Goal: Task Accomplishment & Management: Manage account settings

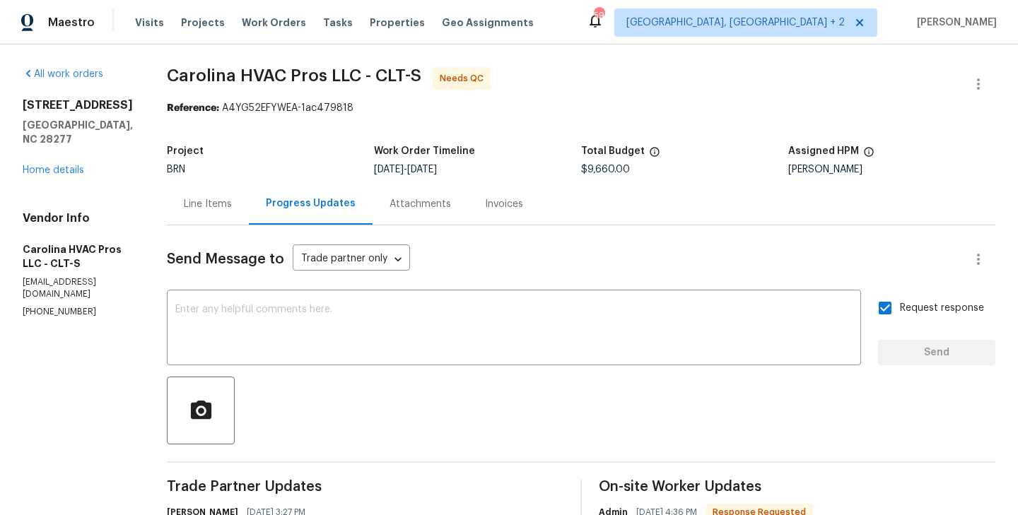
scroll to position [151, 0]
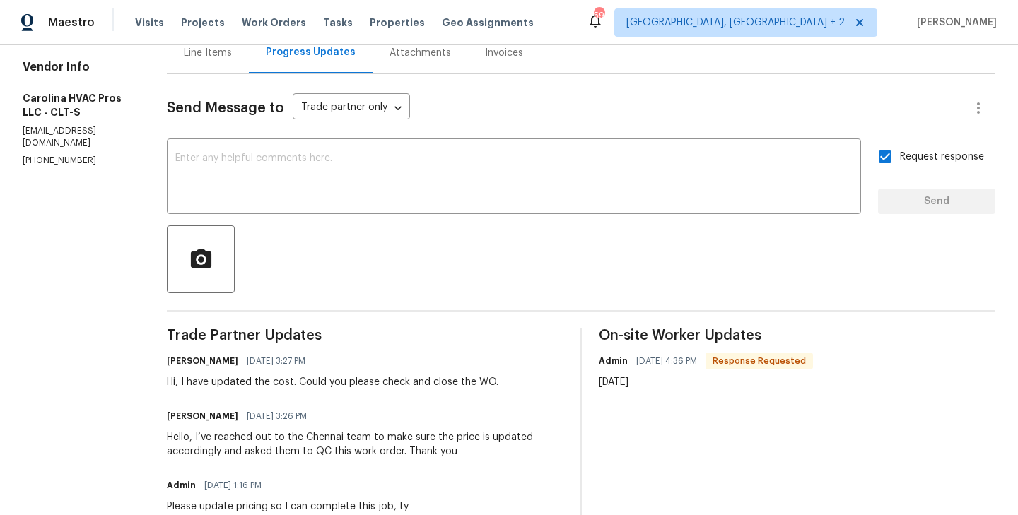
click at [216, 63] on div "Line Items" at bounding box center [208, 53] width 82 height 42
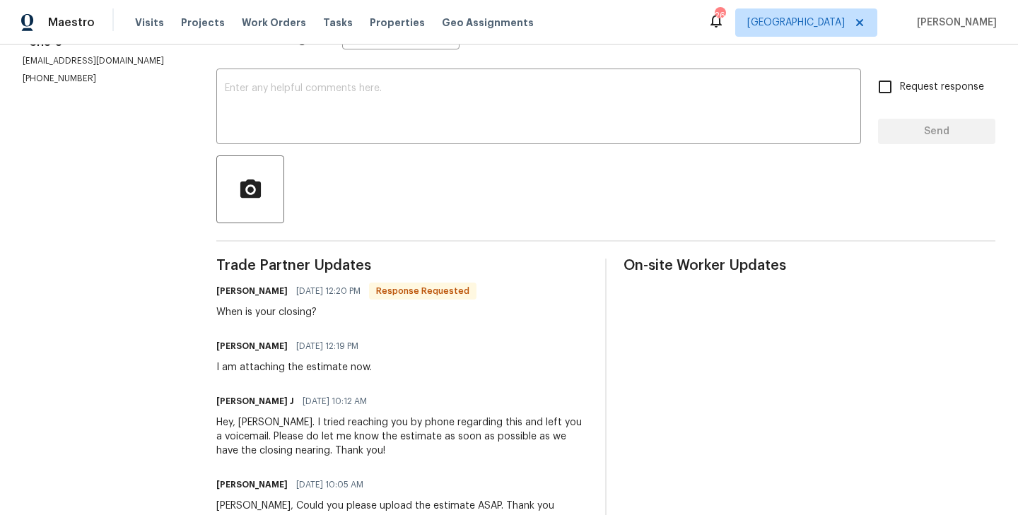
scroll to position [230, 0]
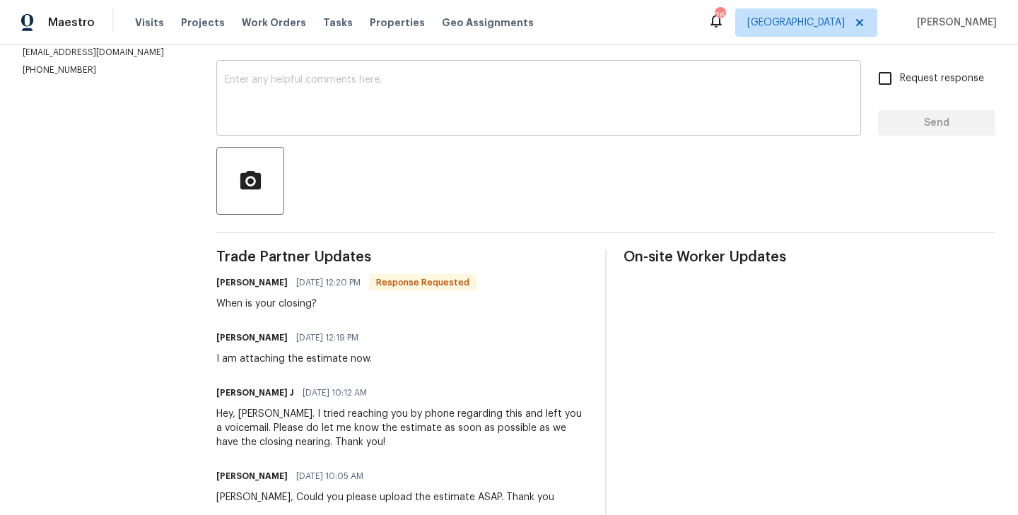
click at [308, 127] on div "x ​" at bounding box center [538, 100] width 645 height 72
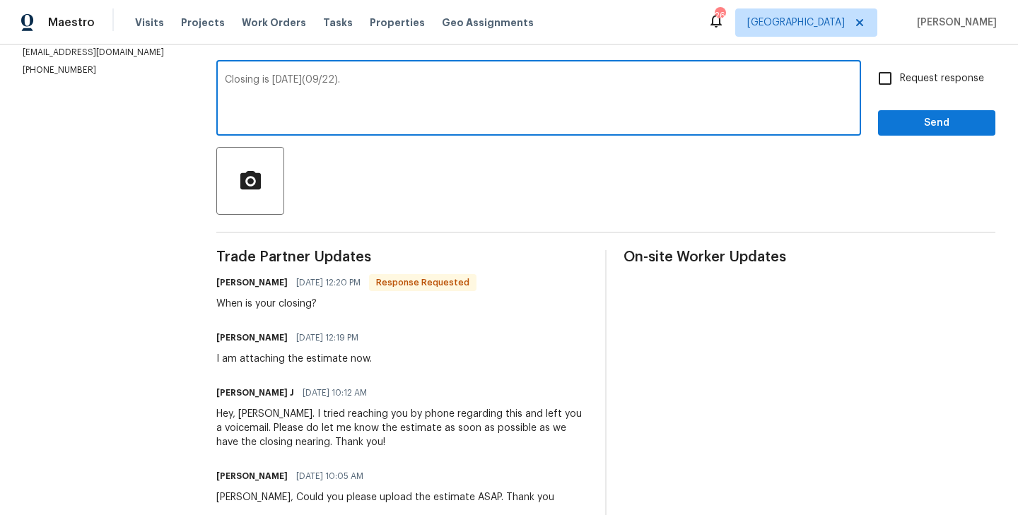
type textarea "Closing is on Monday(09/22)."
click at [884, 89] on input "Request response" at bounding box center [885, 79] width 30 height 30
checkbox input "true"
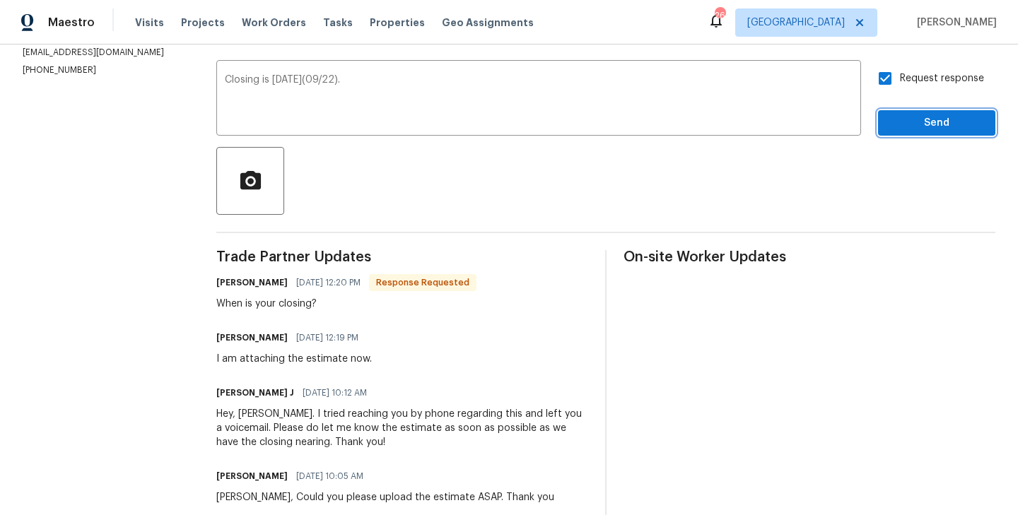
click at [916, 120] on span "Send" at bounding box center [936, 124] width 95 height 18
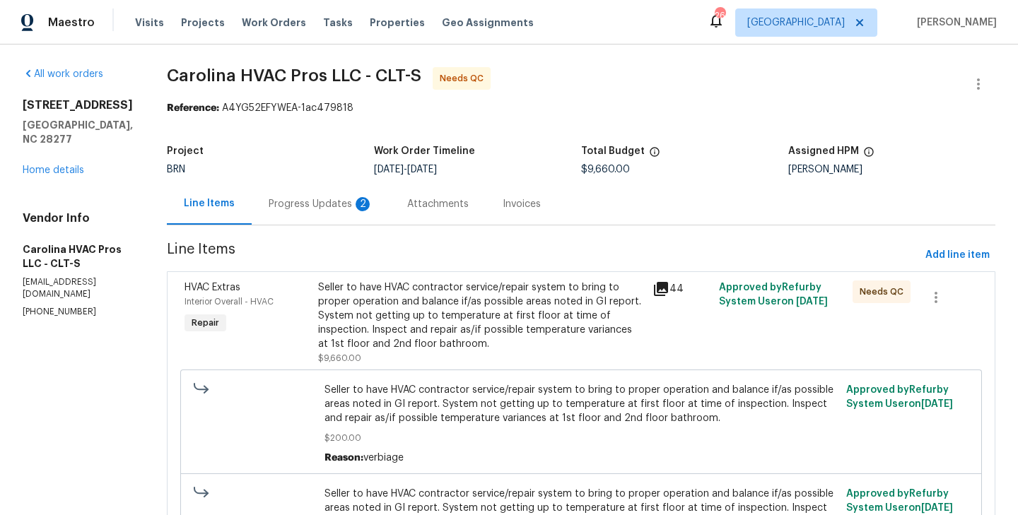
click at [310, 313] on div "HVAC Extras Interior Overall - HVAC Repair" at bounding box center [247, 322] width 134 height 93
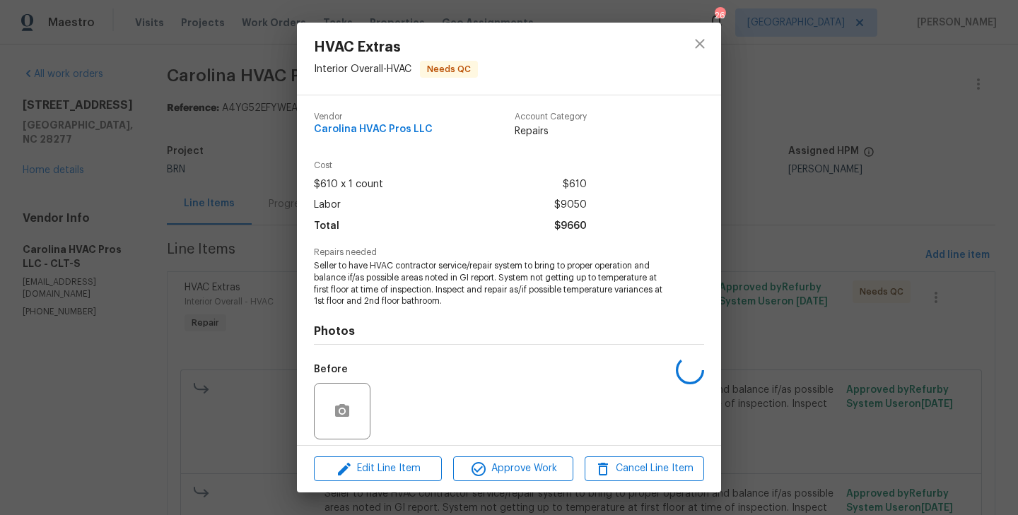
scroll to position [100, 0]
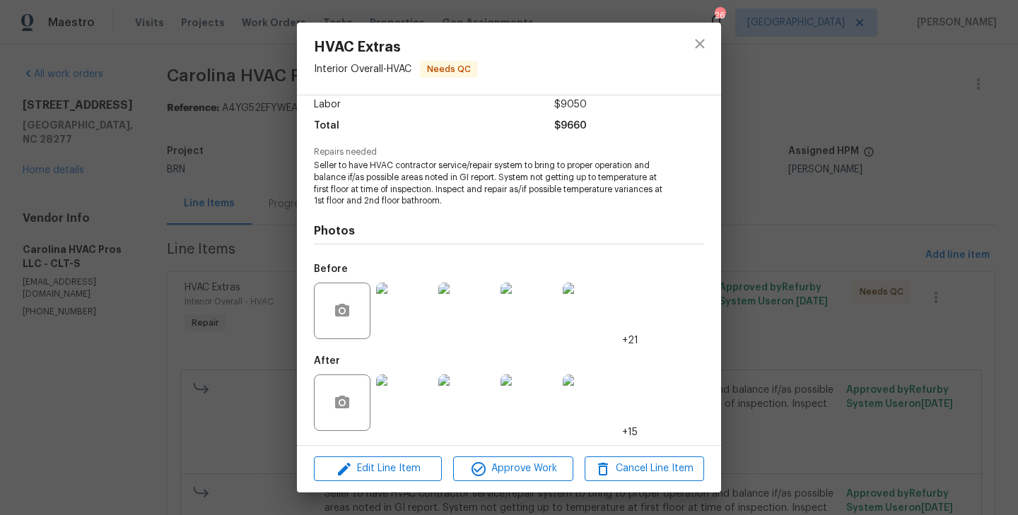
click at [412, 400] on img at bounding box center [404, 403] width 57 height 57
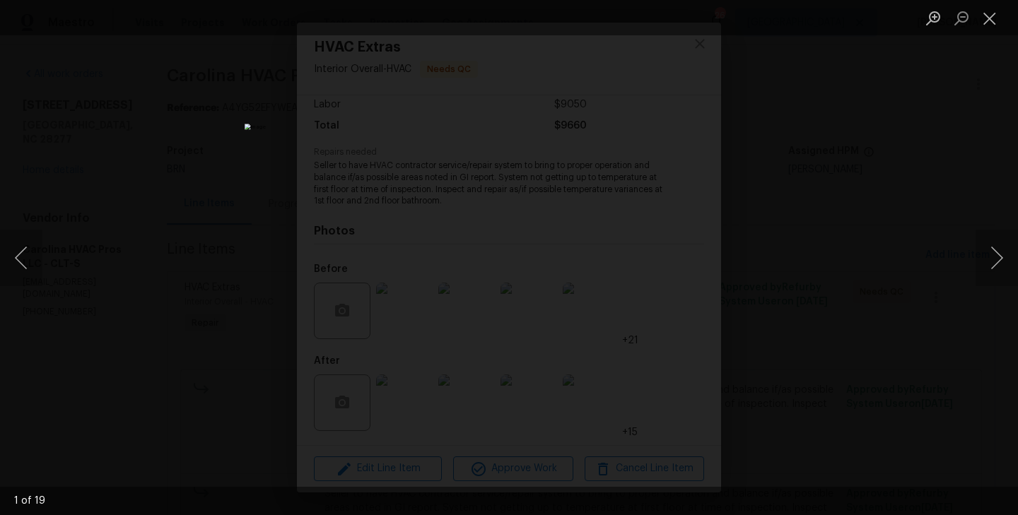
click at [247, 310] on div "Lightbox" at bounding box center [509, 257] width 1018 height 515
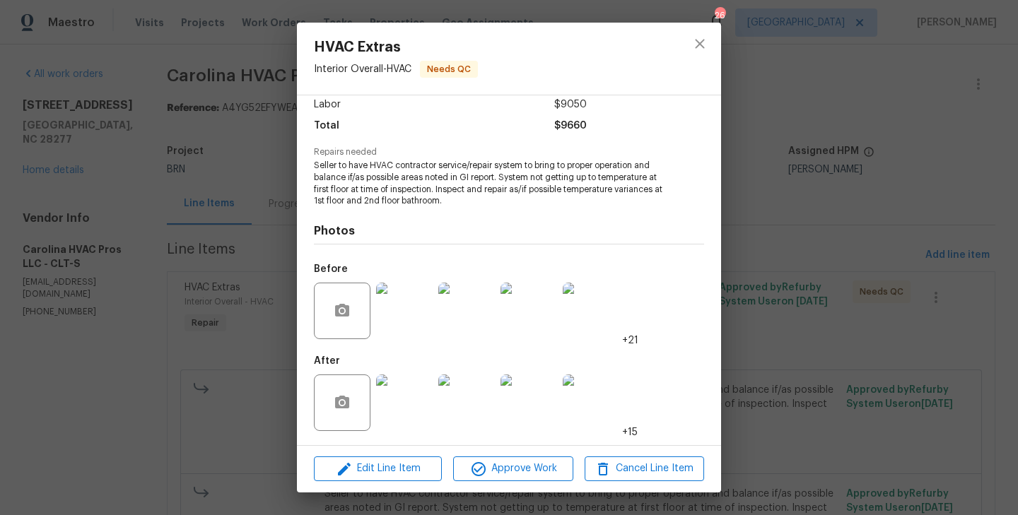
click at [245, 219] on div "HVAC Extras Interior Overall - HVAC Needs QC Vendor Carolina HVAC Pros LLC Acco…" at bounding box center [509, 257] width 1018 height 515
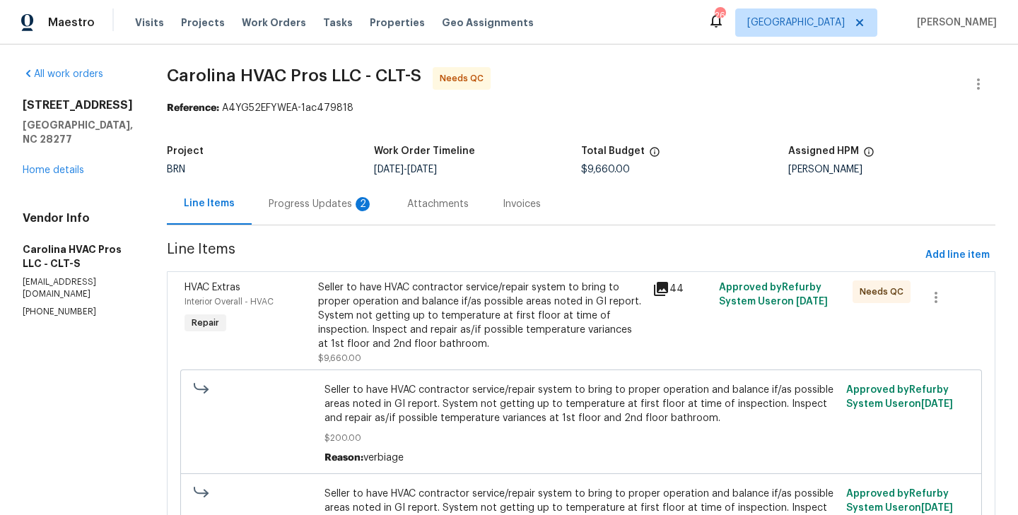
click at [335, 216] on div "Progress Updates 2" at bounding box center [321, 204] width 139 height 42
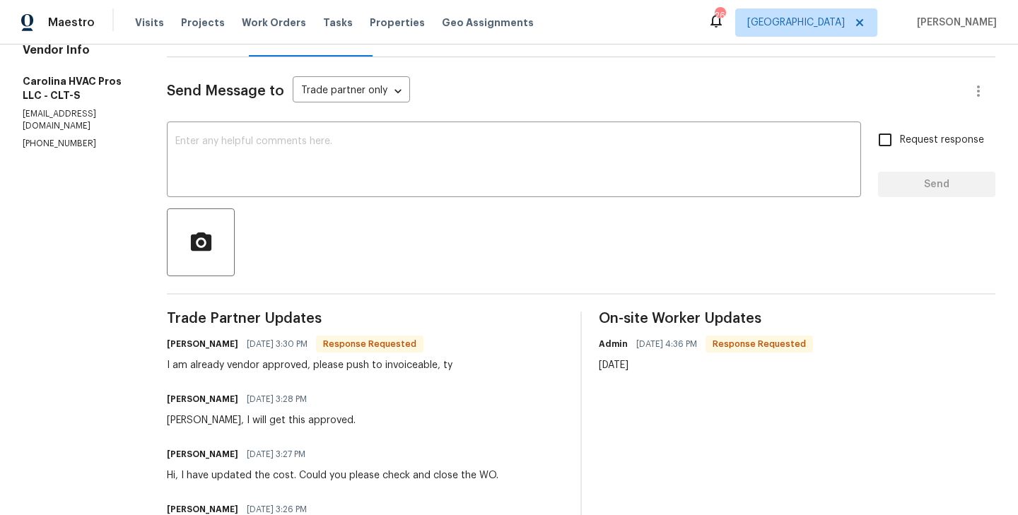
scroll to position [170, 0]
drag, startPoint x: 170, startPoint y: 342, endPoint x: 231, endPoint y: 342, distance: 60.8
copy h6 "David Perkins"
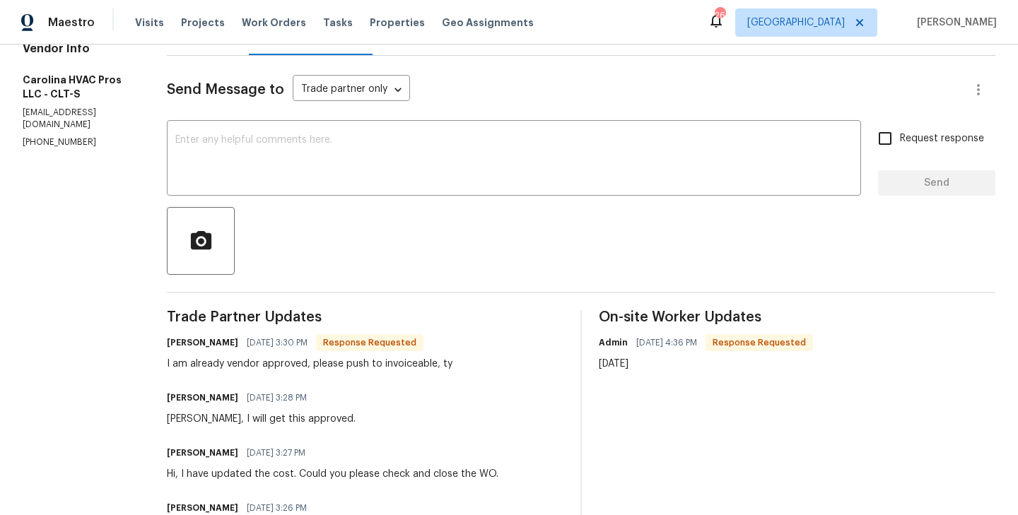
scroll to position [36, 0]
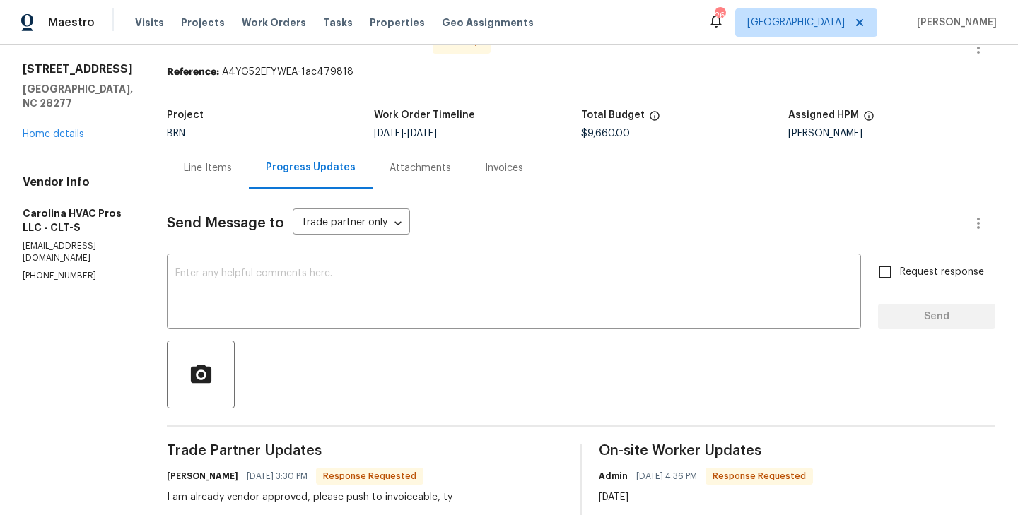
click at [226, 160] on div "Line Items" at bounding box center [208, 168] width 82 height 42
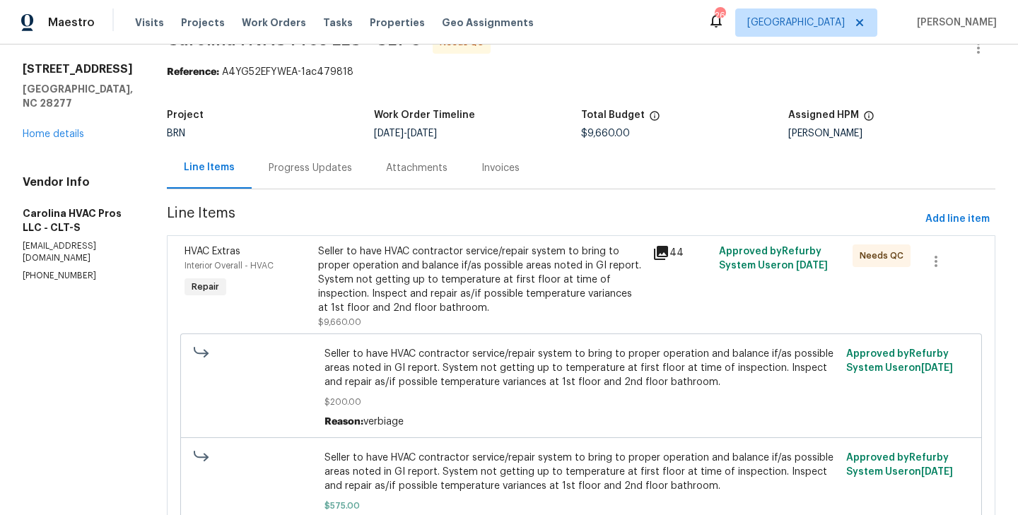
click at [303, 286] on div "HVAC Extras Interior Overall - HVAC Repair" at bounding box center [247, 286] width 134 height 93
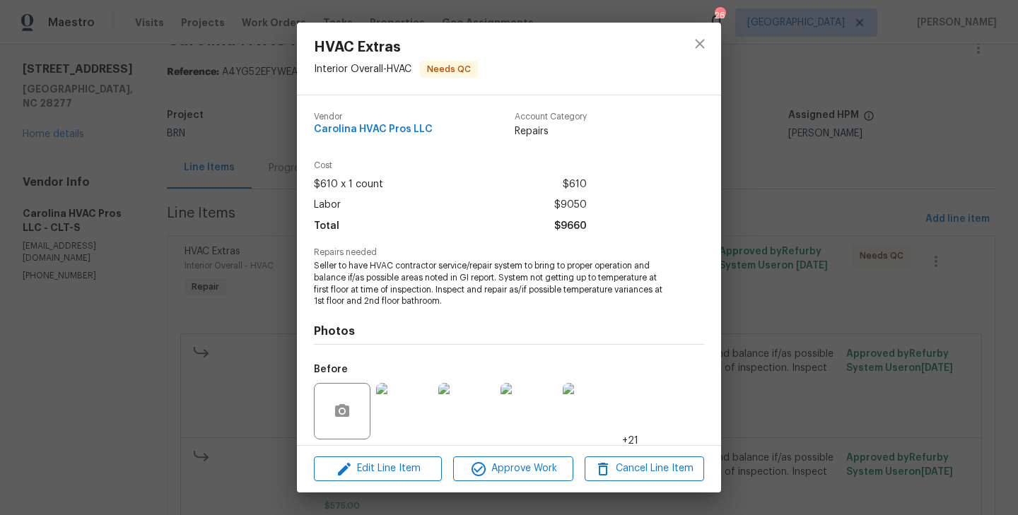
scroll to position [100, 0]
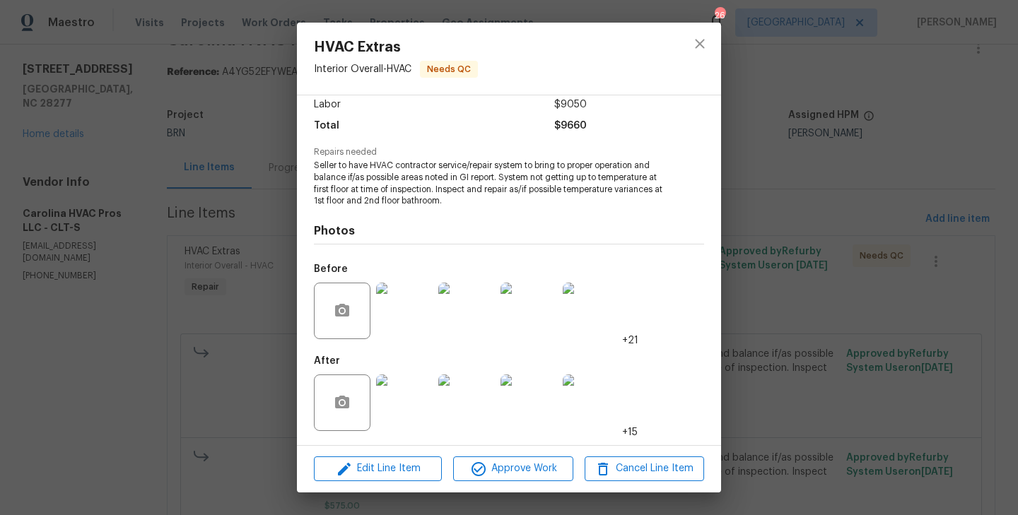
click at [407, 395] on img at bounding box center [404, 403] width 57 height 57
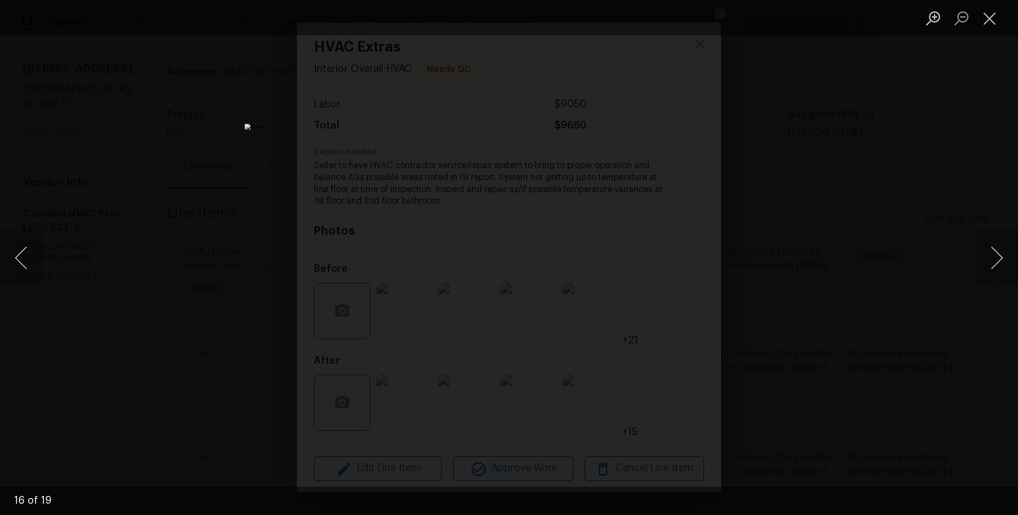
click at [238, 211] on div "Lightbox" at bounding box center [509, 257] width 1018 height 515
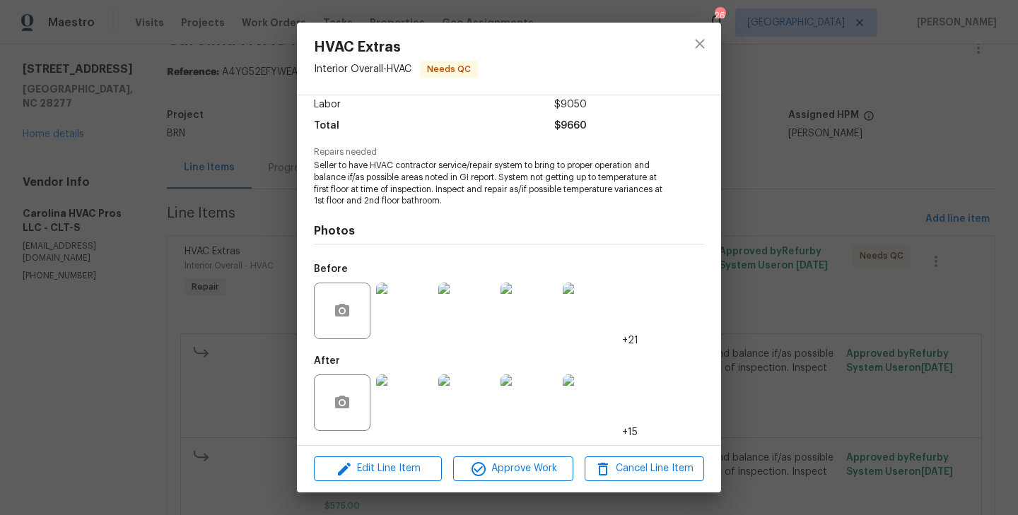
click at [410, 405] on img at bounding box center [404, 403] width 57 height 57
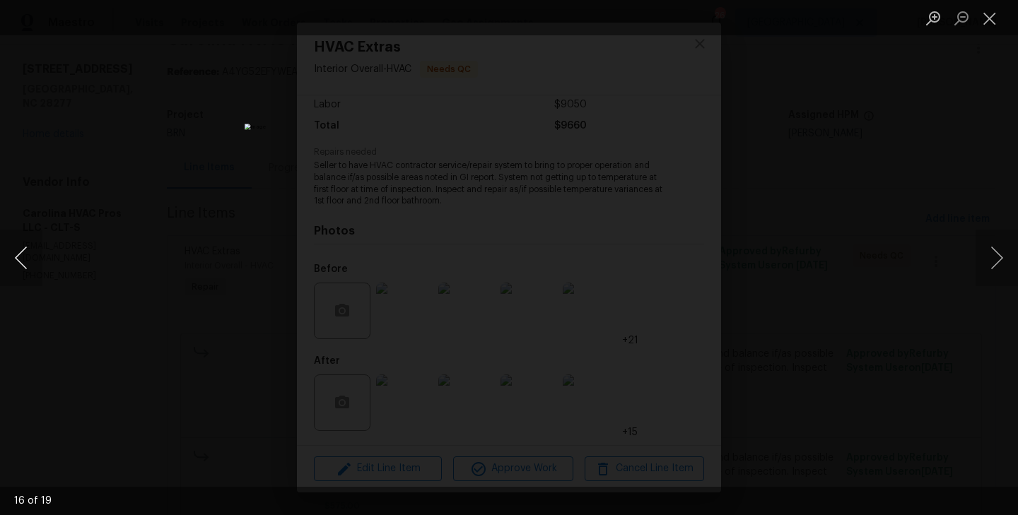
click at [16, 251] on button "Previous image" at bounding box center [21, 258] width 42 height 57
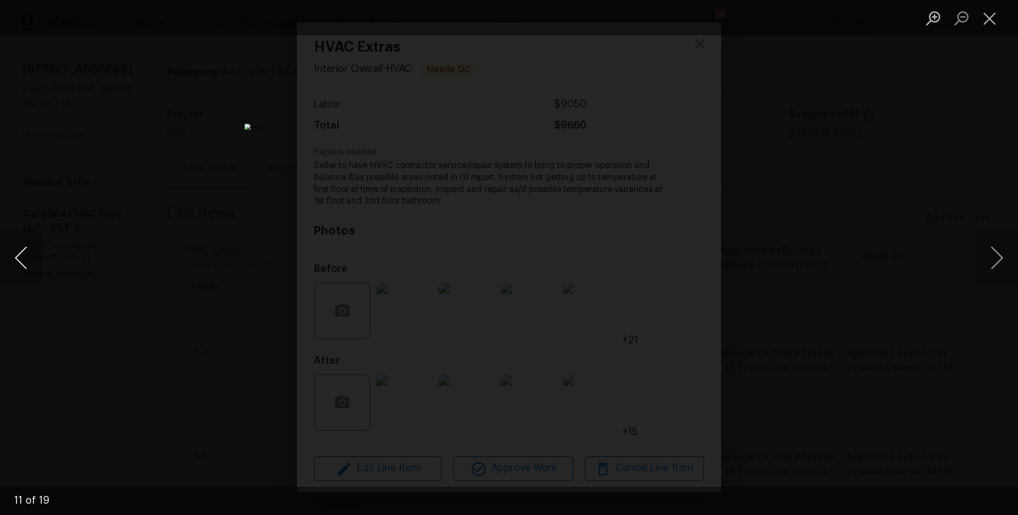
click at [16, 251] on button "Previous image" at bounding box center [21, 258] width 42 height 57
click at [989, 262] on button "Next image" at bounding box center [997, 258] width 42 height 57
click at [25, 257] on button "Previous image" at bounding box center [21, 258] width 42 height 57
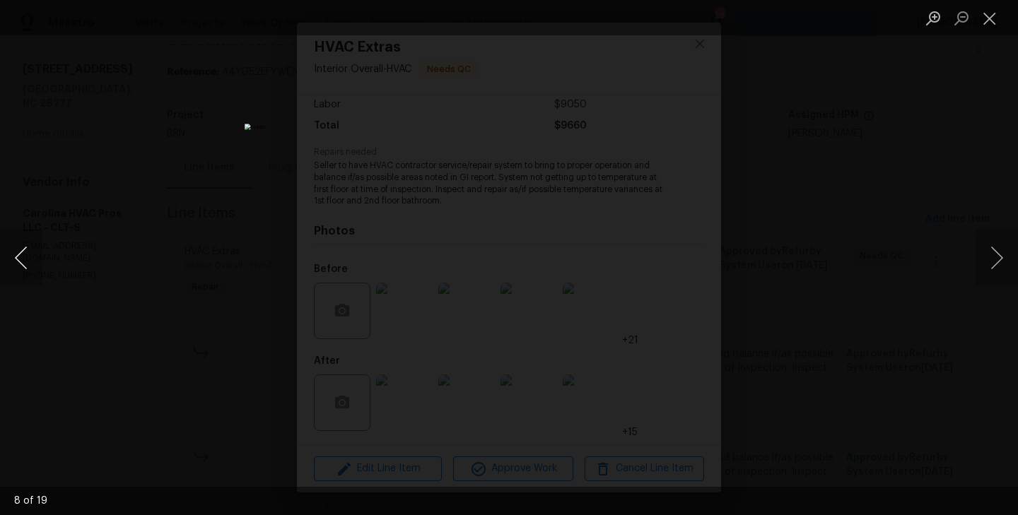
click at [25, 257] on button "Previous image" at bounding box center [21, 258] width 42 height 57
click at [25, 264] on button "Previous image" at bounding box center [21, 258] width 42 height 57
click at [23, 261] on button "Previous image" at bounding box center [21, 258] width 42 height 57
click at [115, 250] on div "Lightbox" at bounding box center [509, 257] width 1018 height 515
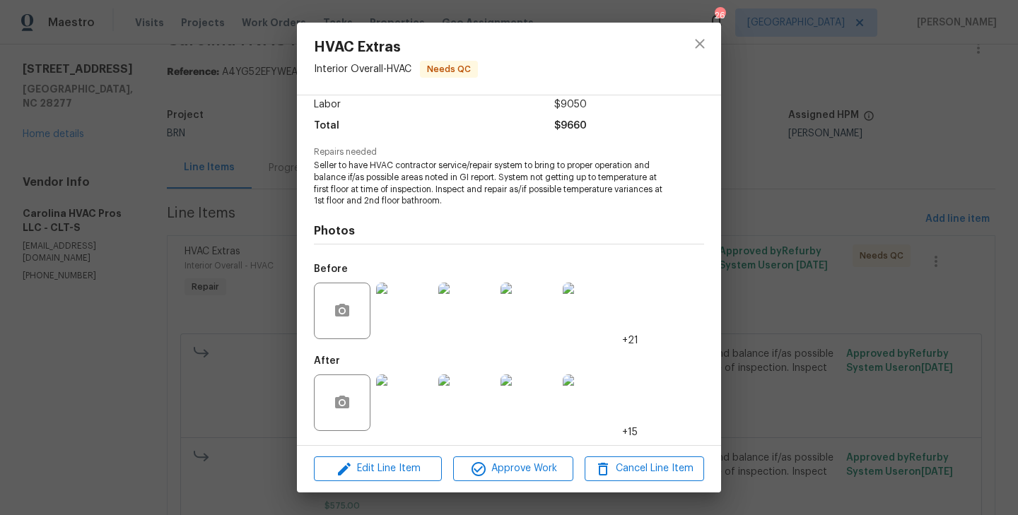
click at [192, 247] on div "HVAC Extras Interior Overall - HVAC Needs QC Vendor Carolina HVAC Pros LLC Acco…" at bounding box center [509, 257] width 1018 height 515
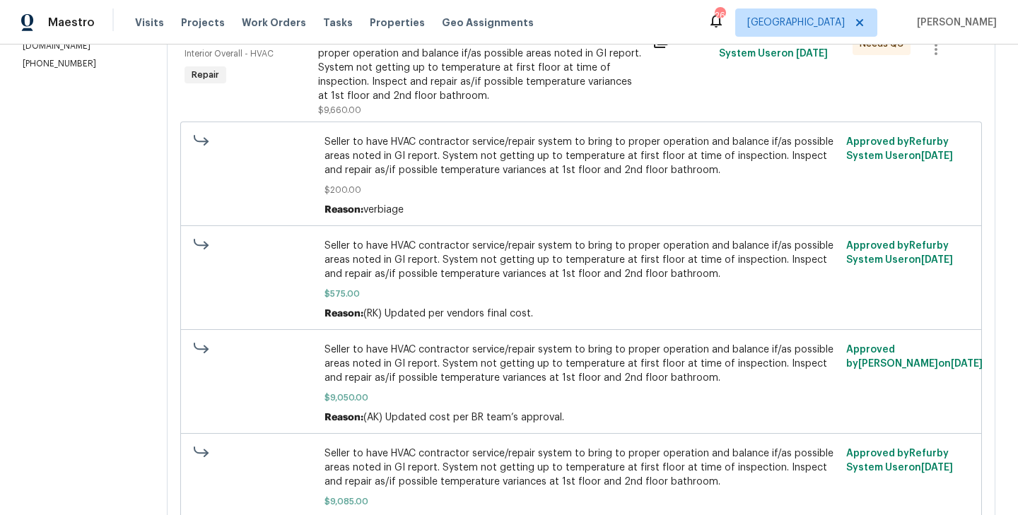
scroll to position [0, 0]
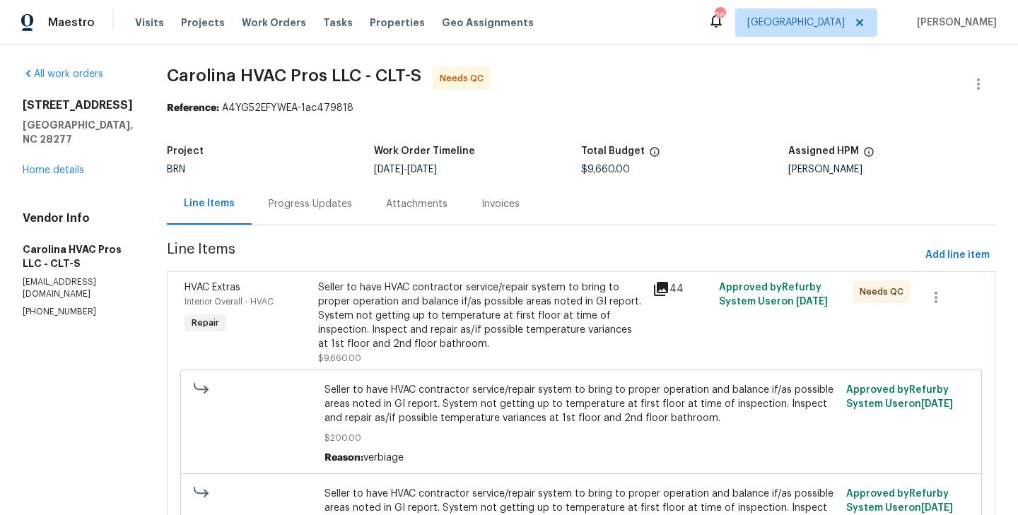
click at [333, 209] on div "Progress Updates" at bounding box center [310, 204] width 83 height 14
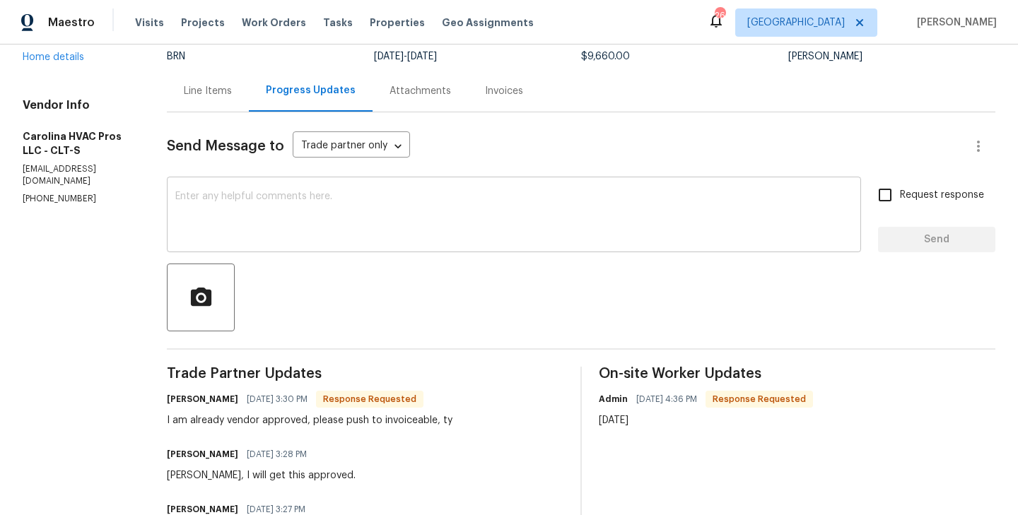
scroll to position [52, 0]
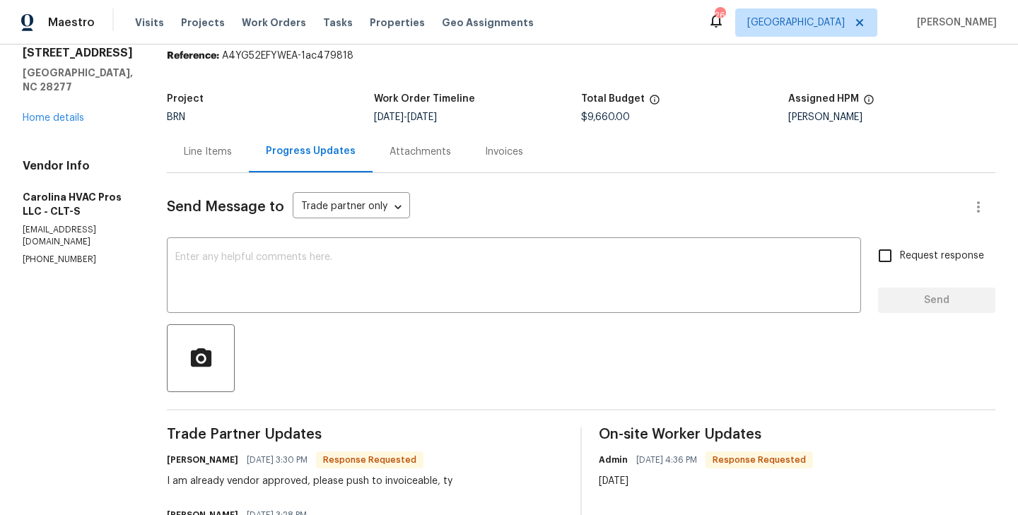
click at [214, 149] on div "Line Items" at bounding box center [208, 152] width 48 height 14
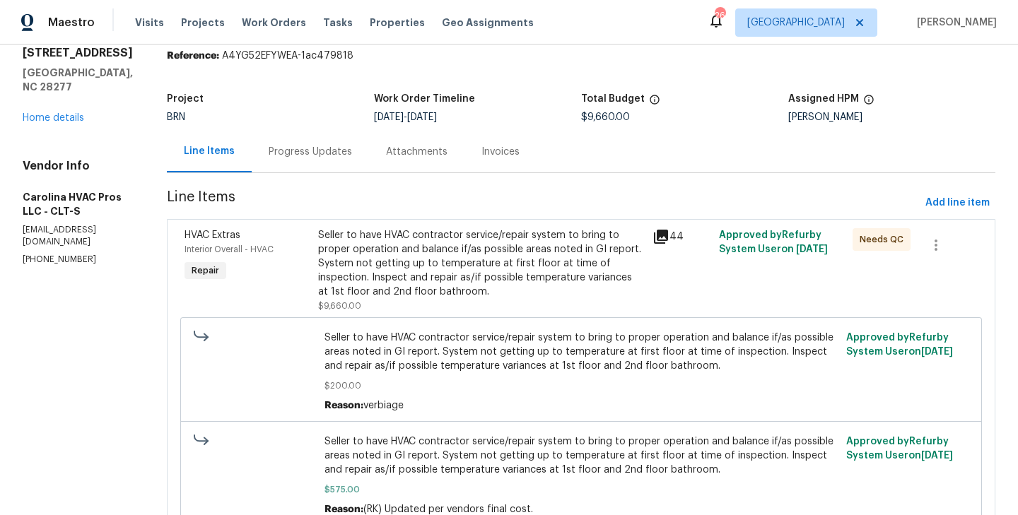
click at [321, 279] on div "Seller to have HVAC contractor service/repair system to bring to proper operati…" at bounding box center [481, 270] width 334 height 93
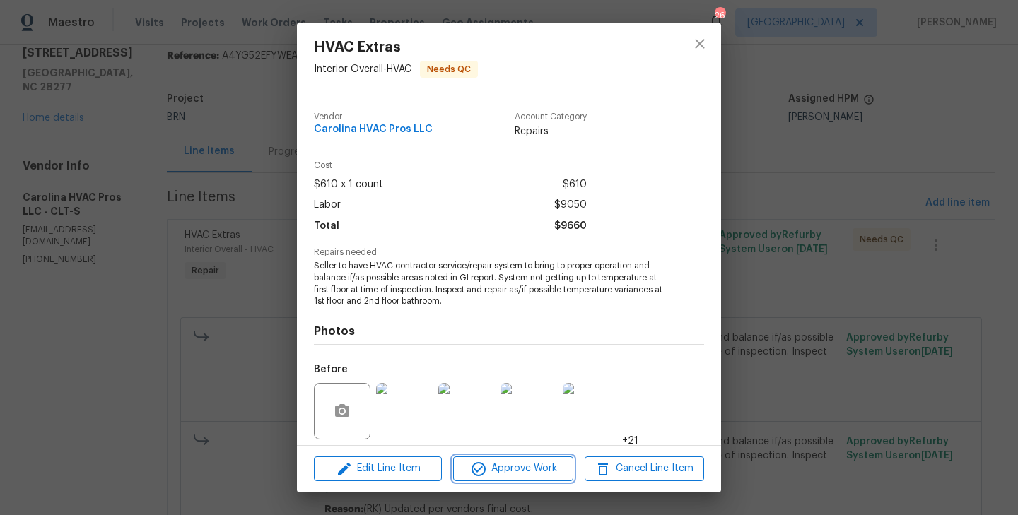
click at [523, 469] on span "Approve Work" at bounding box center [512, 469] width 111 height 18
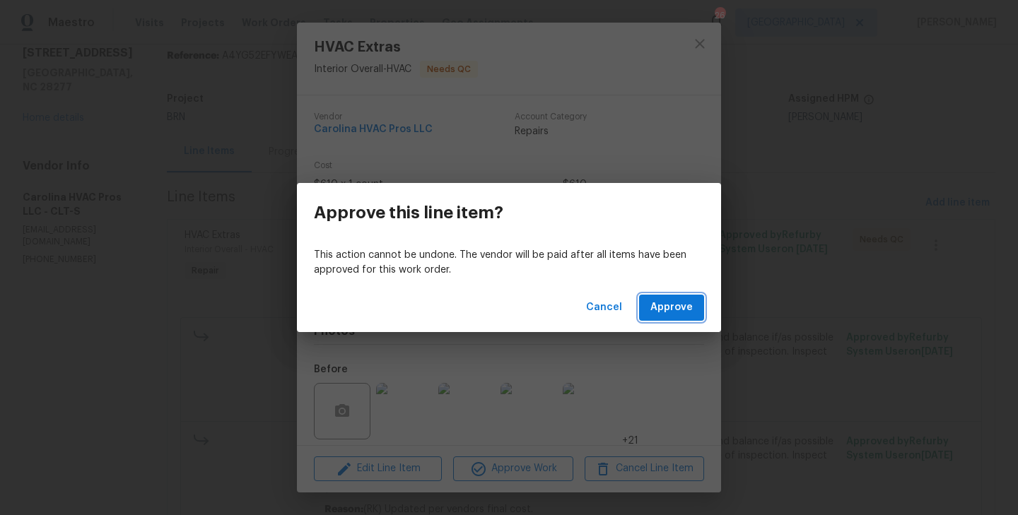
click at [674, 310] on span "Approve" at bounding box center [671, 308] width 42 height 18
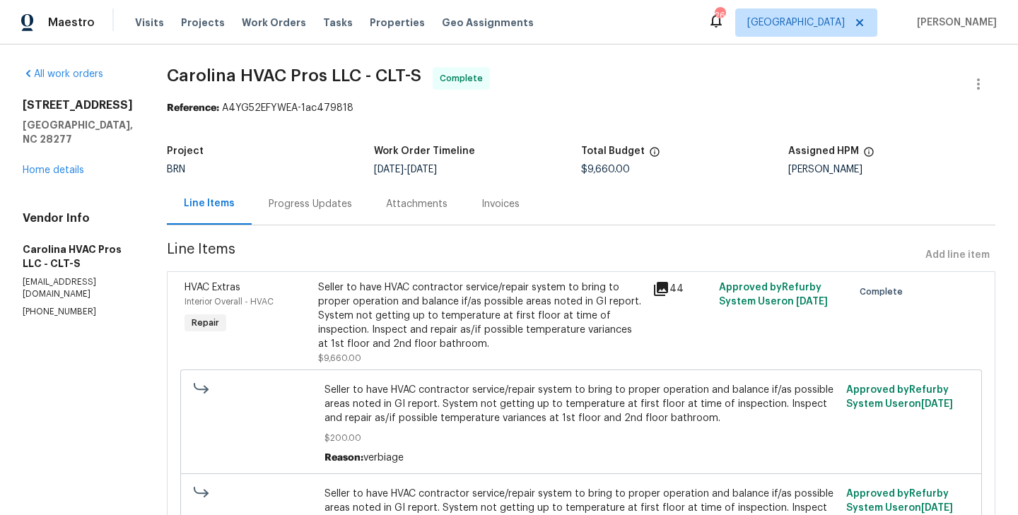
click at [314, 218] on div "Progress Updates" at bounding box center [310, 204] width 117 height 42
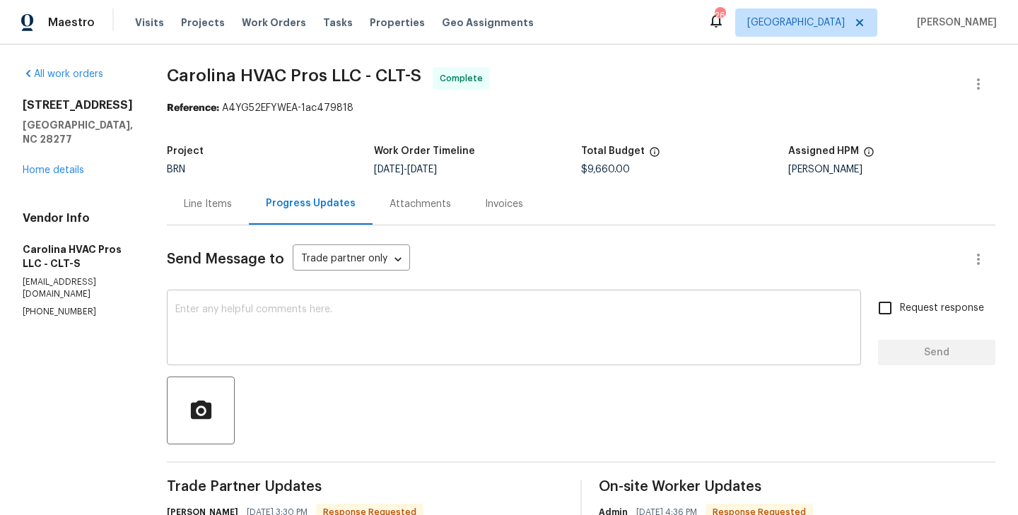
click at [327, 329] on textarea at bounding box center [513, 329] width 677 height 49
paste textarea "WO is approved. Please upload the invoice under the invoice section. Thanks!"
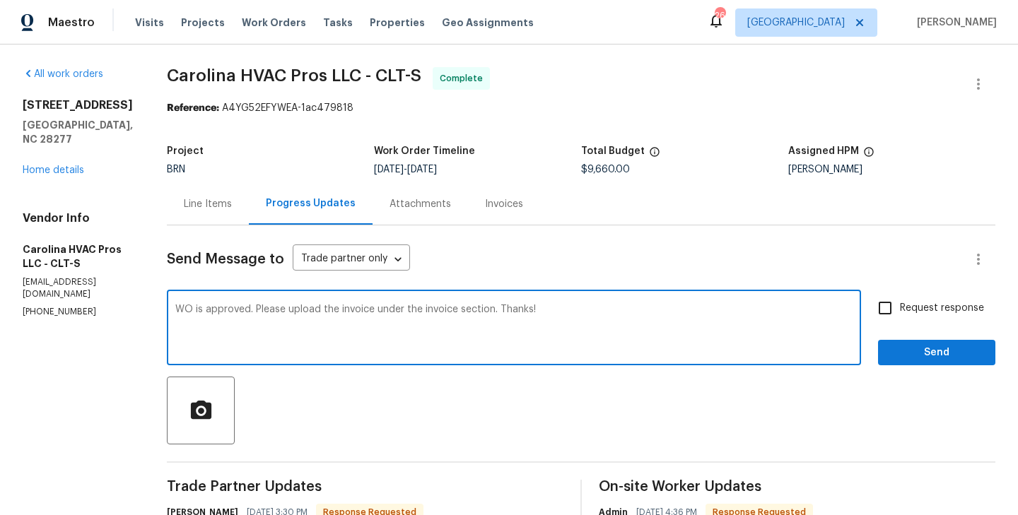
type textarea "WO is approved. Please upload the invoice under the invoice section. Thanks!"
click at [887, 309] on input "Request response" at bounding box center [885, 308] width 30 height 30
checkbox input "true"
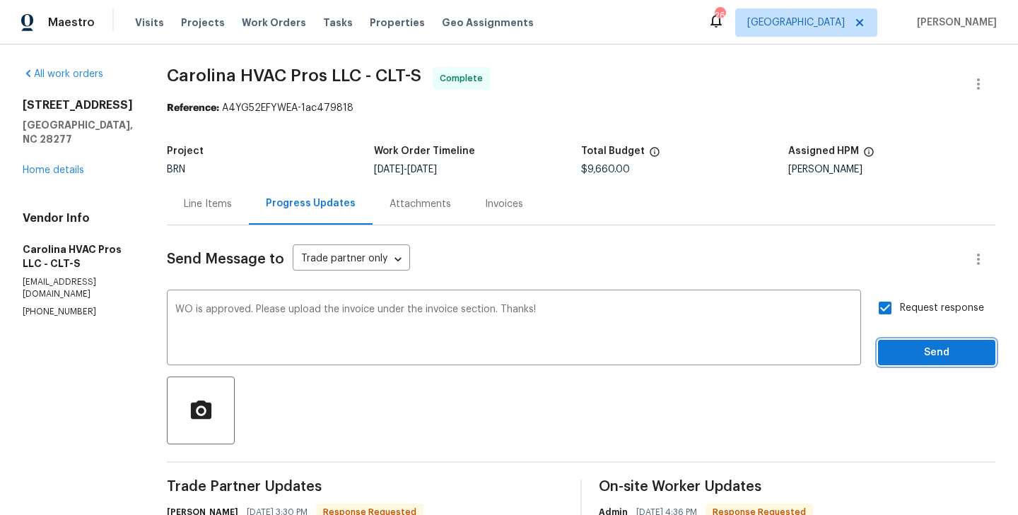
click at [931, 345] on span "Send" at bounding box center [936, 353] width 95 height 18
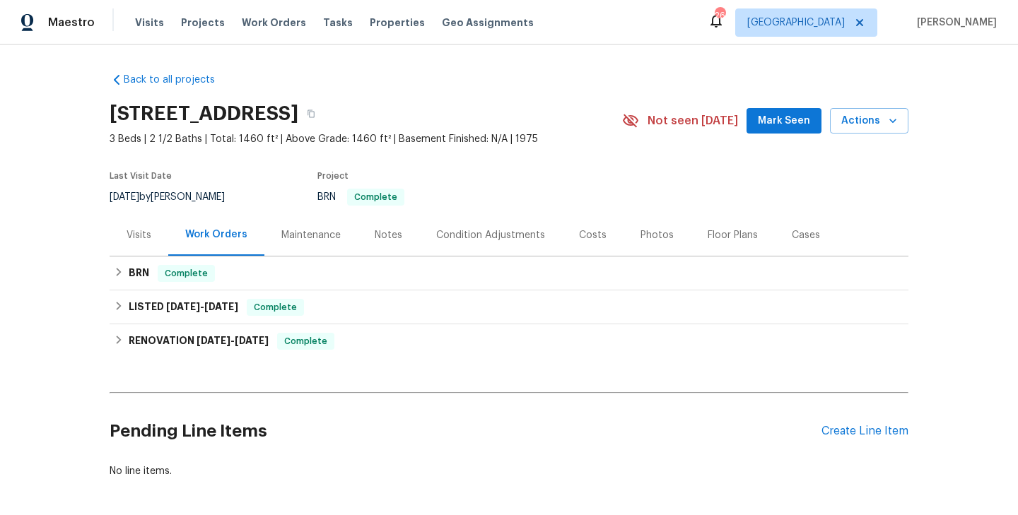
scroll to position [59, 0]
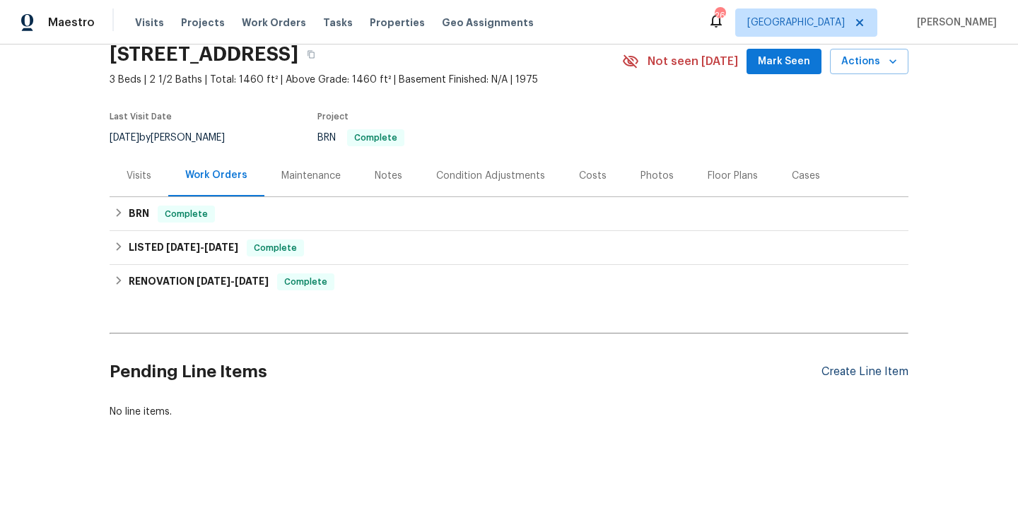
click at [875, 371] on div "Create Line Item" at bounding box center [865, 372] width 87 height 13
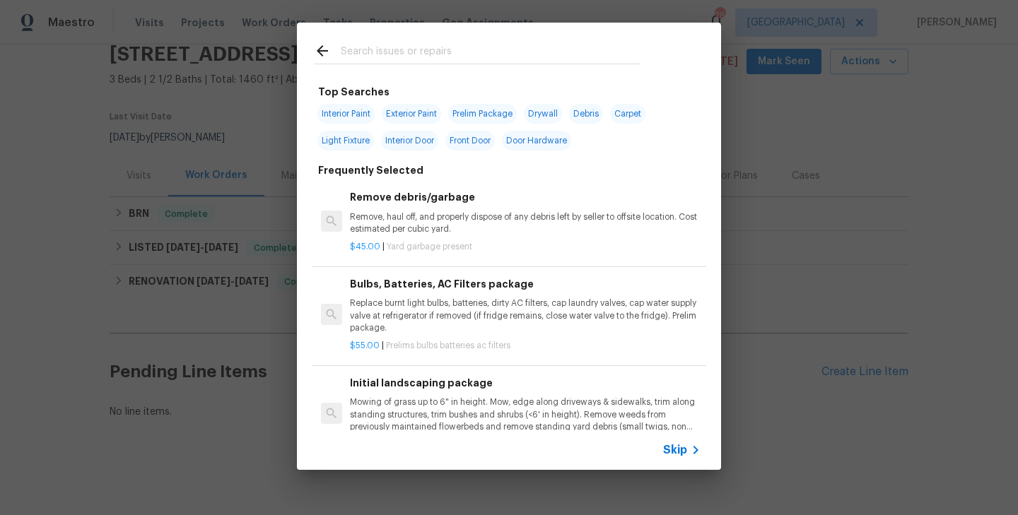
click at [696, 438] on div "Skip" at bounding box center [509, 451] width 424 height 40
click at [685, 447] on span "Skip" at bounding box center [675, 450] width 24 height 14
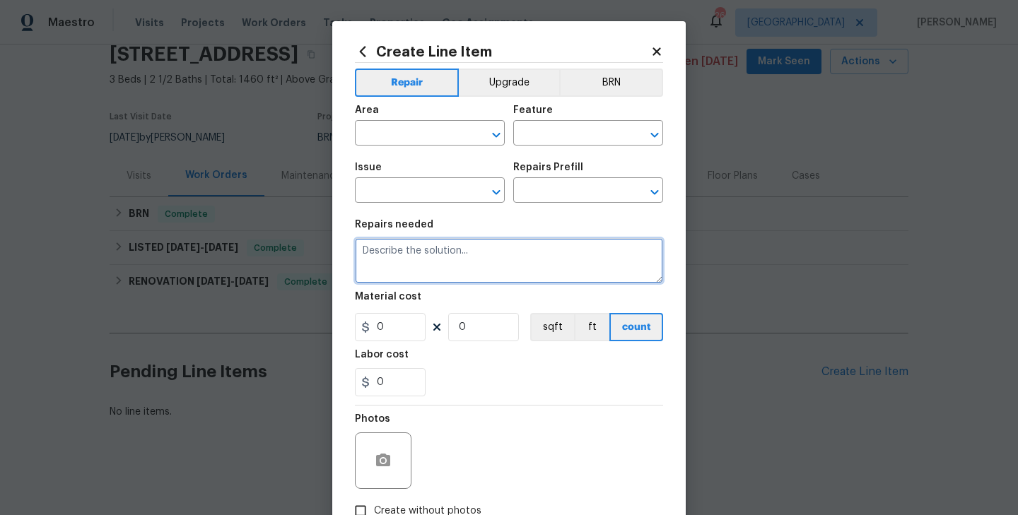
click at [469, 260] on textarea at bounding box center [509, 260] width 308 height 45
paste textarea "Seller to paint existing T1-11 siding from corner to corner with best to match …"
type textarea "Seller to paint existing T1-11 siding from corner to corner with best to match …"
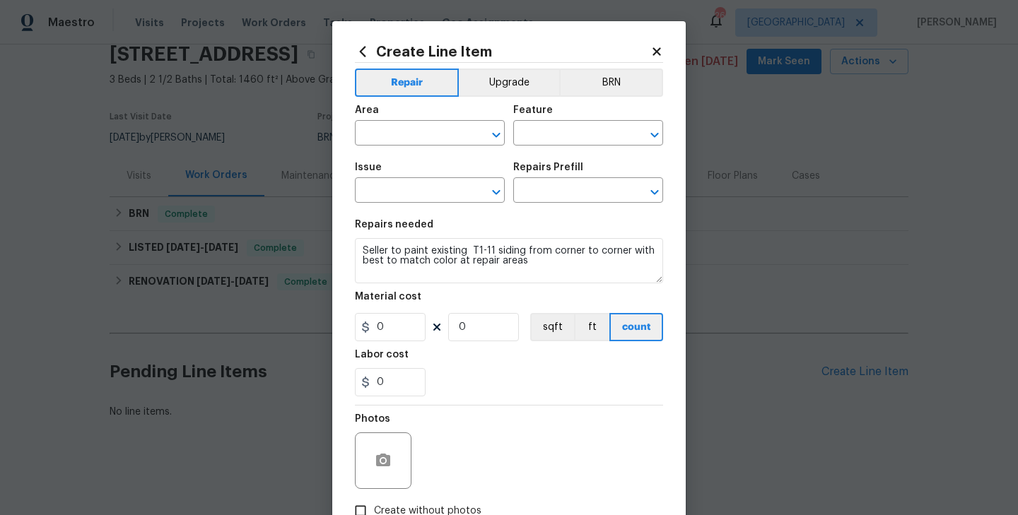
click at [489, 221] on div "Repairs needed" at bounding box center [509, 229] width 308 height 18
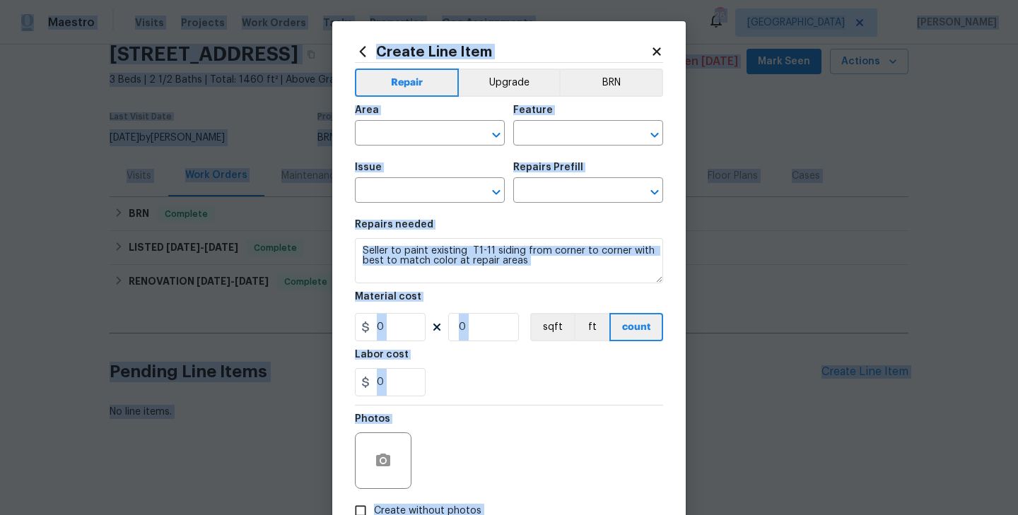
copy body "Loremip Dolors Ametcons Adip Elitse Doeiu Temporinci Utl Etdoloremag 38 Aliquae…"
click at [576, 93] on button "BRN" at bounding box center [611, 83] width 104 height 28
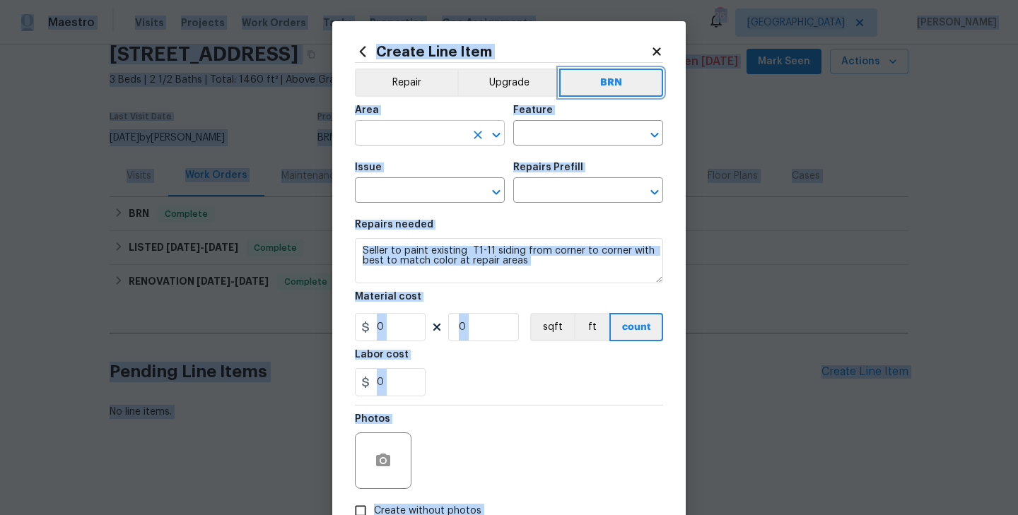
click at [468, 135] on button "Clear" at bounding box center [478, 135] width 20 height 20
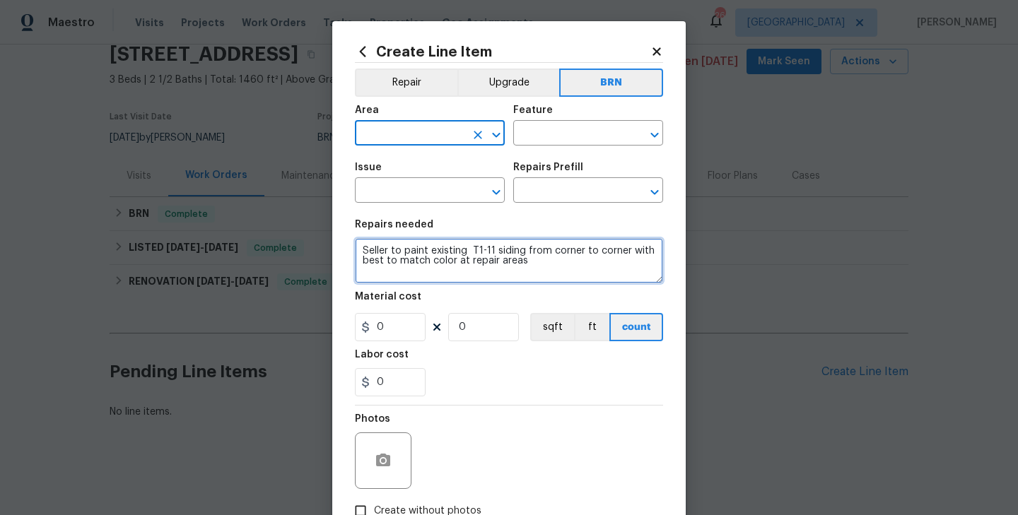
click at [463, 259] on textarea "Seller to paint existing T1-11 siding from corner to corner with best to match …" at bounding box center [509, 260] width 308 height 45
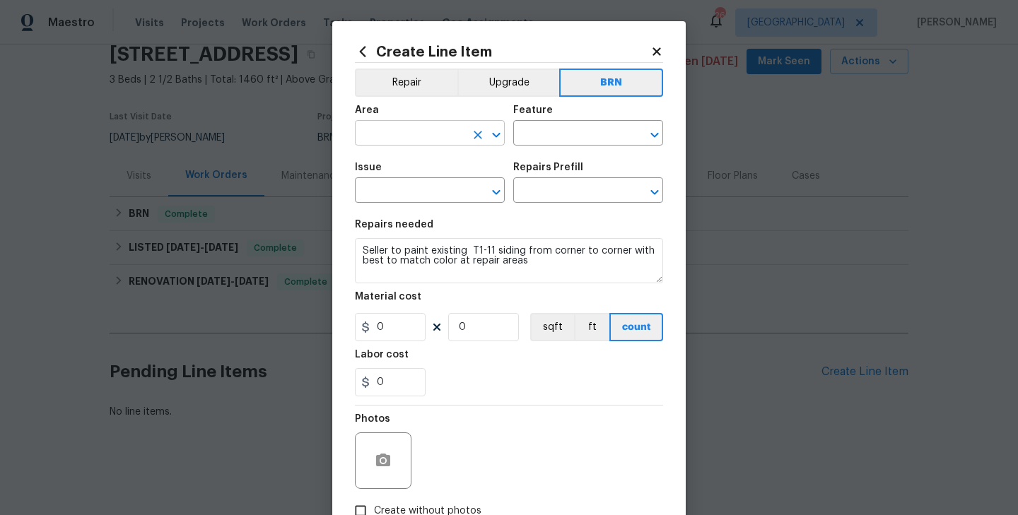
click at [437, 132] on input "text" at bounding box center [410, 135] width 110 height 22
type input "Exterior Overall"
click at [540, 131] on input "text" at bounding box center [568, 135] width 110 height 22
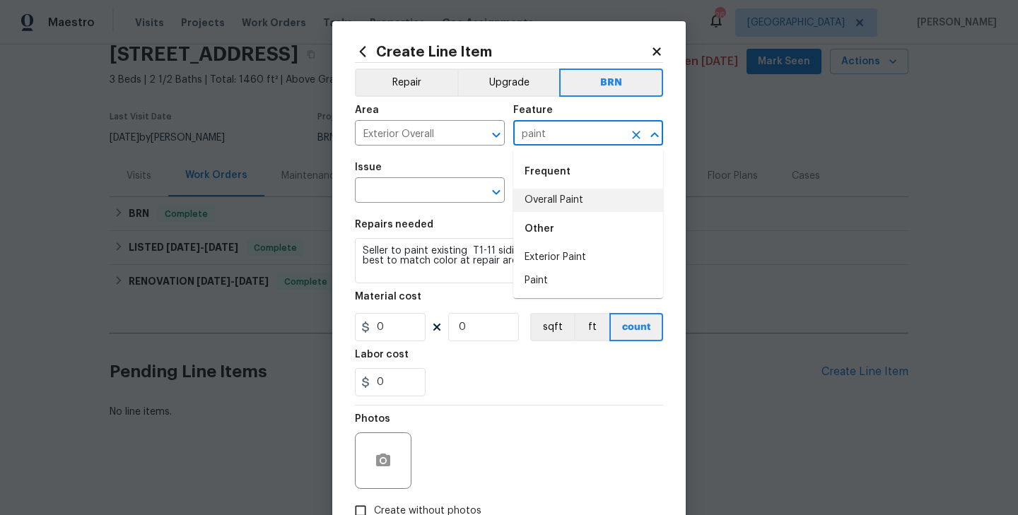
click at [539, 192] on li "Overall Paint" at bounding box center [588, 200] width 150 height 23
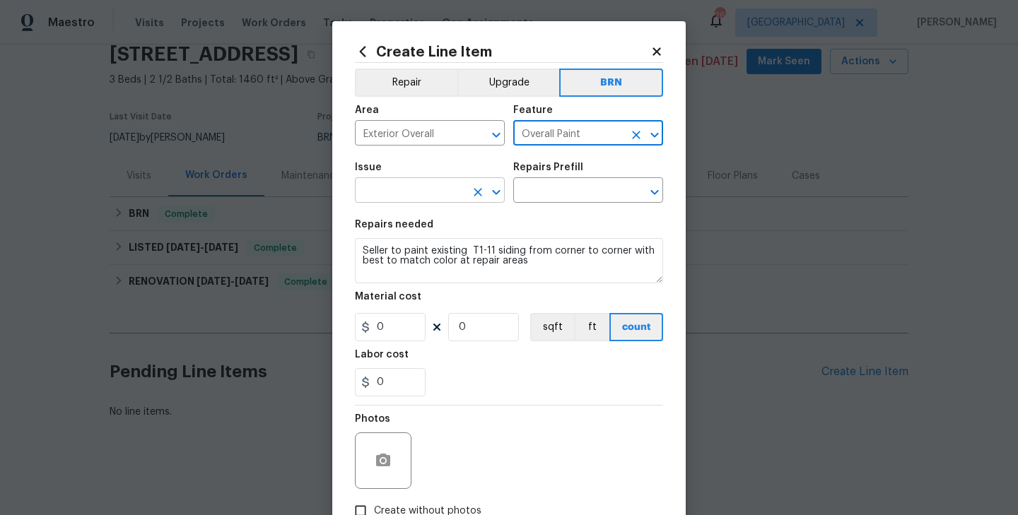
type input "Overall Paint"
click at [416, 185] on input "text" at bounding box center [410, 192] width 110 height 22
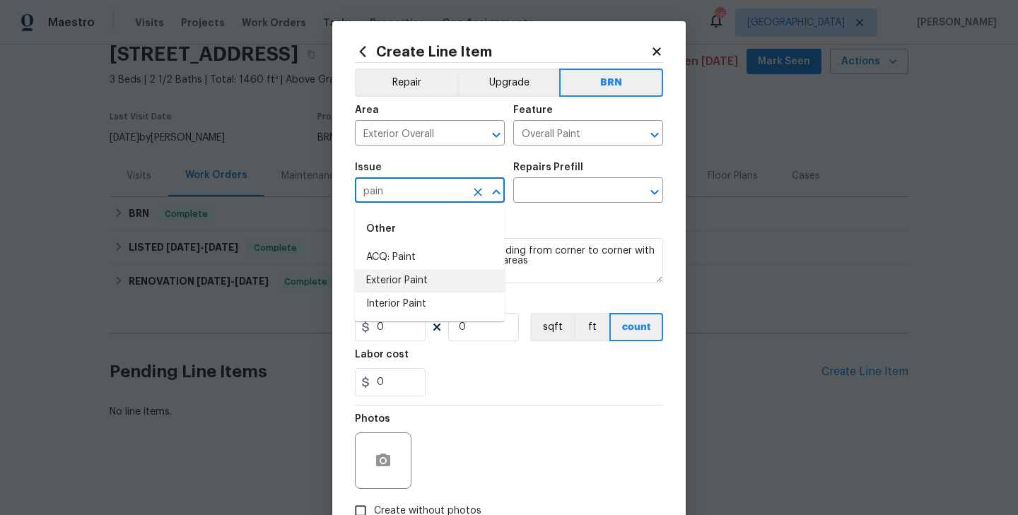
click at [444, 284] on li "Exterior Paint" at bounding box center [430, 280] width 150 height 23
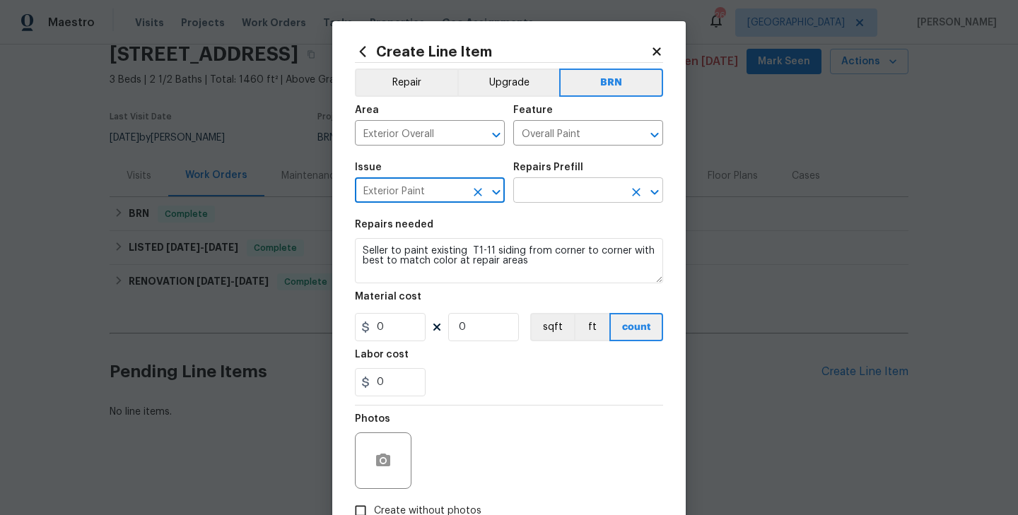
type input "Exterior Paint"
click at [535, 199] on input "text" at bounding box center [568, 192] width 110 height 22
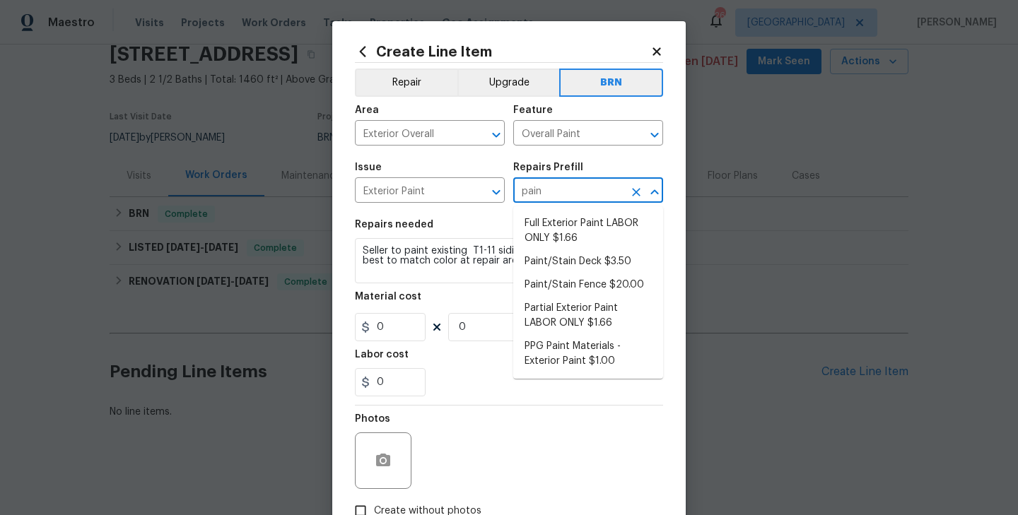
type input "paint"
click at [594, 227] on li "Full Exterior Paint LABOR ONLY $1.66" at bounding box center [588, 231] width 150 height 38
type input "Full Exterior Paint LABOR ONLY $1.66"
type textarea "Full Exterior Paint - Prep, mask and paint the exterior of the home. Ensure tha…"
type input "1.66"
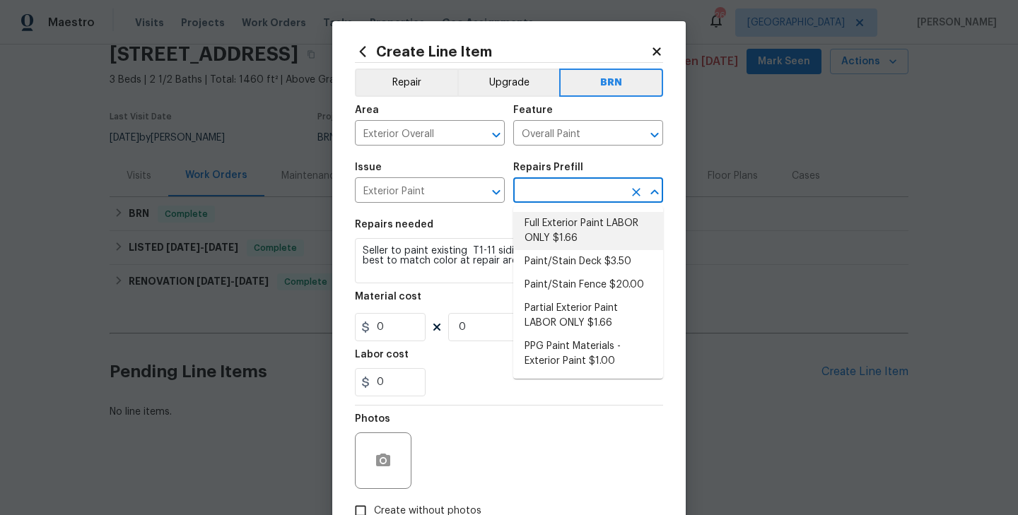
type input "1"
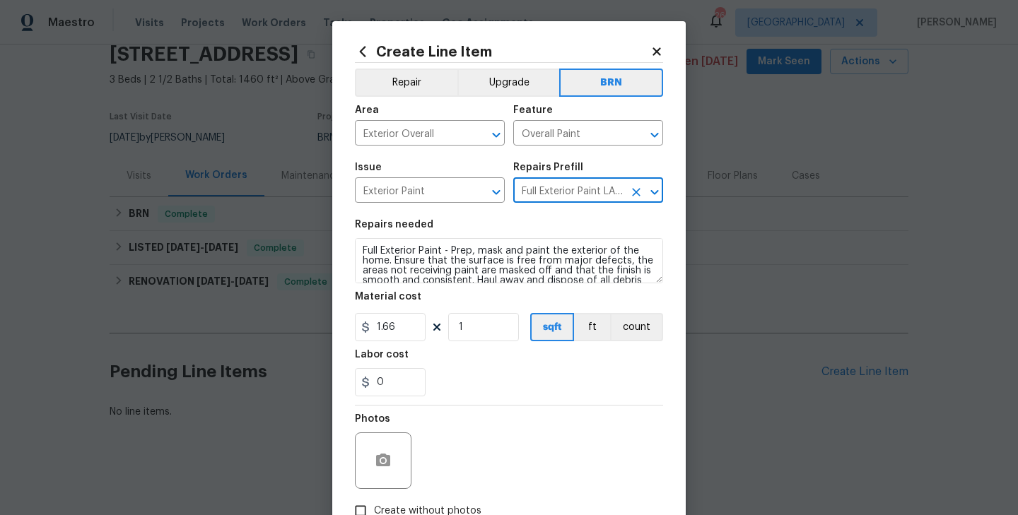
type input "Full Exterior Paint LABOR ONLY $1.66"
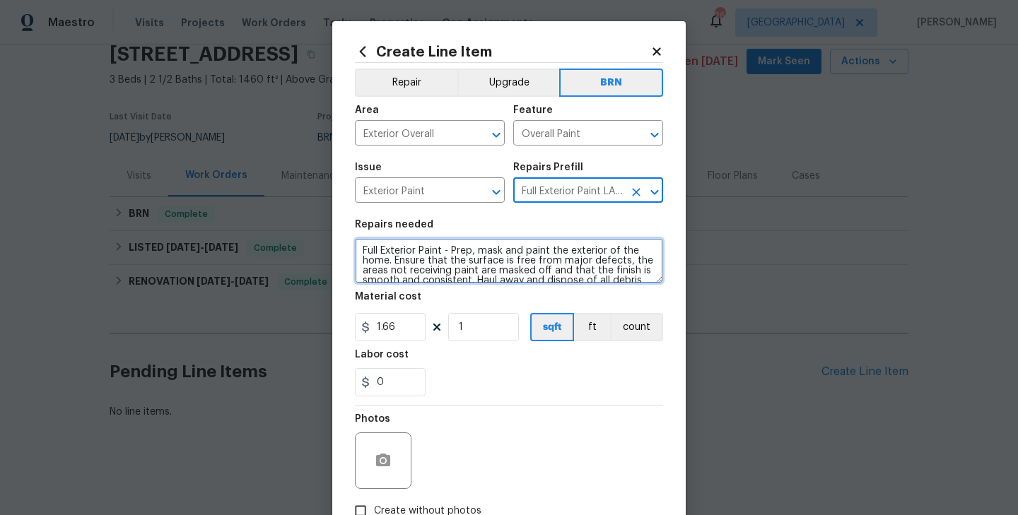
click at [500, 258] on textarea "Full Exterior Paint - Prep, mask and paint the exterior of the home. Ensure tha…" at bounding box center [509, 260] width 308 height 45
paste textarea "Seller to paint existing T1-11 siding from corner to corner with best to match …"
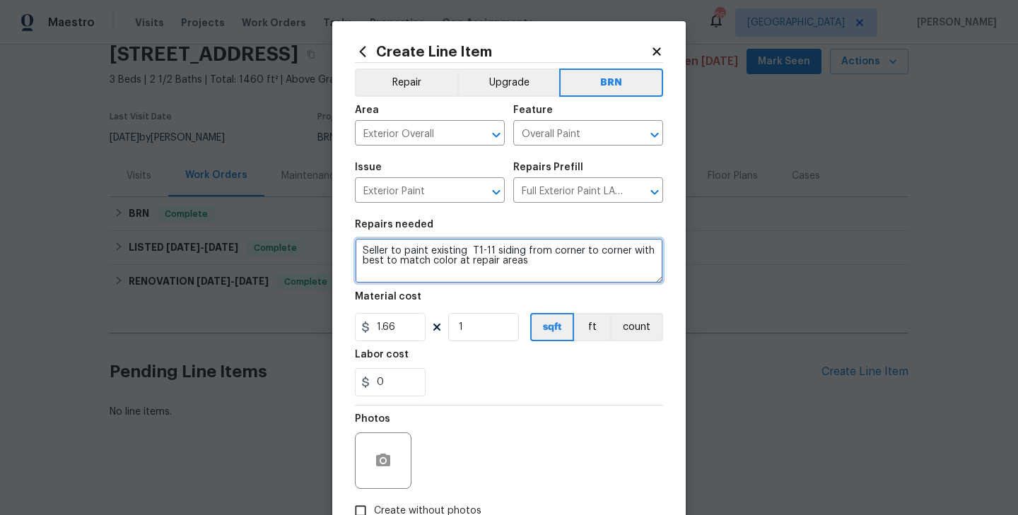
type textarea "Seller to paint existing T1-11 siding from corner to corner with best to match …"
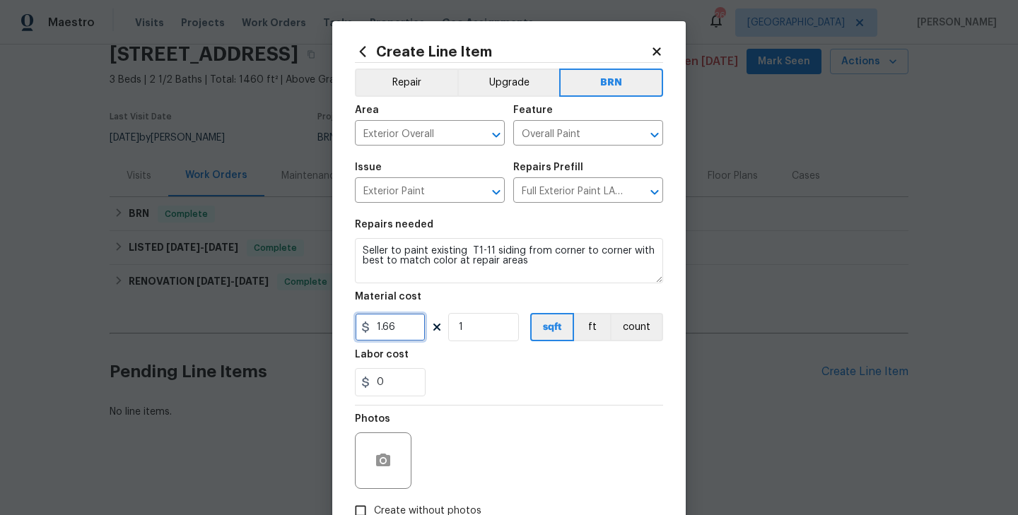
click at [405, 325] on input "1.66" at bounding box center [390, 327] width 71 height 28
type input "350"
click at [648, 320] on button "count" at bounding box center [636, 327] width 53 height 28
click at [512, 378] on div "0" at bounding box center [509, 382] width 308 height 28
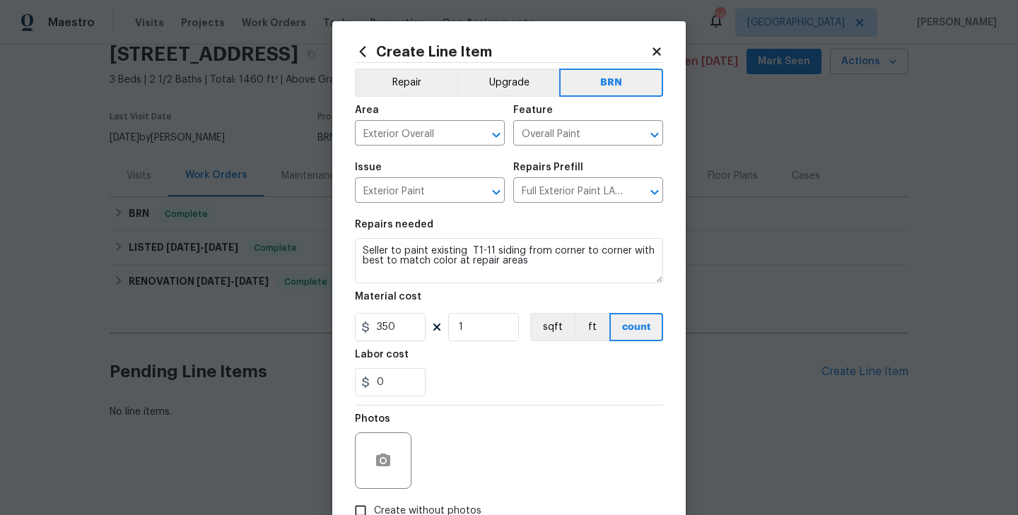
scroll to position [94, 0]
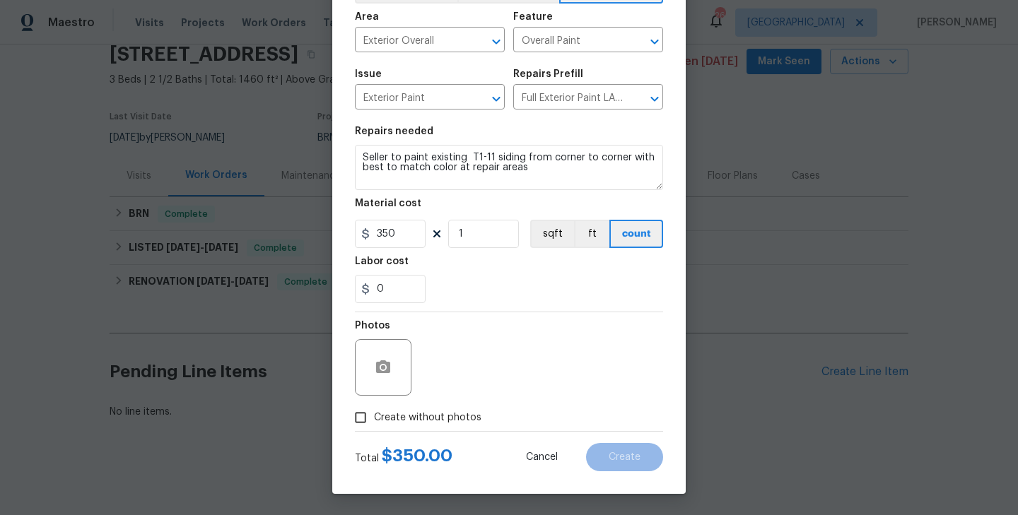
click at [455, 413] on span "Create without photos" at bounding box center [427, 418] width 107 height 15
click at [374, 413] on input "Create without photos" at bounding box center [360, 417] width 27 height 27
checkbox input "true"
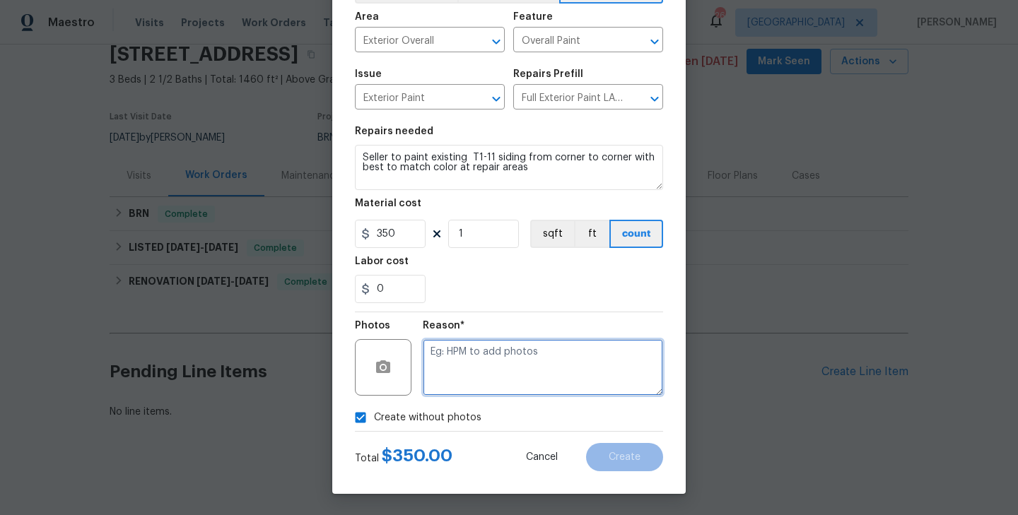
click at [499, 379] on textarea at bounding box center [543, 367] width 240 height 57
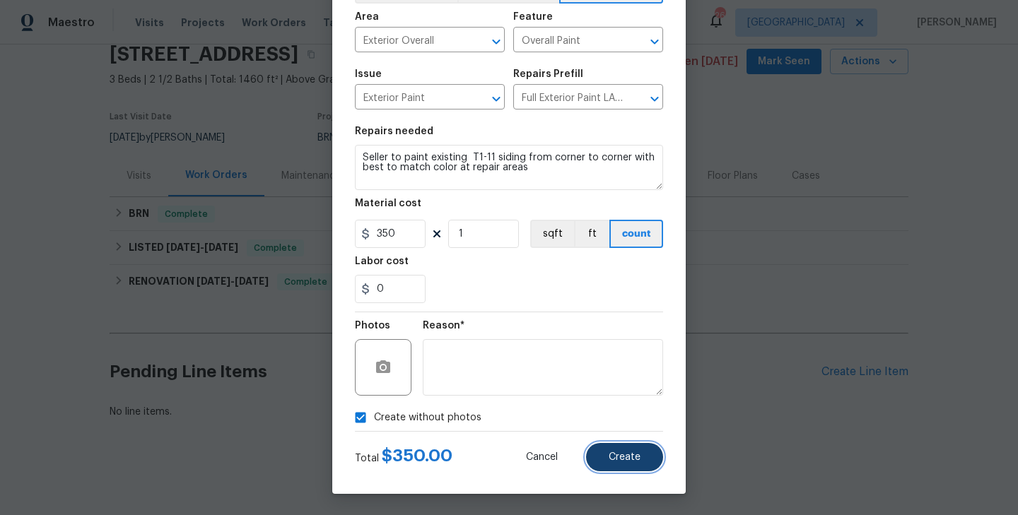
click at [633, 452] on span "Create" at bounding box center [625, 457] width 32 height 11
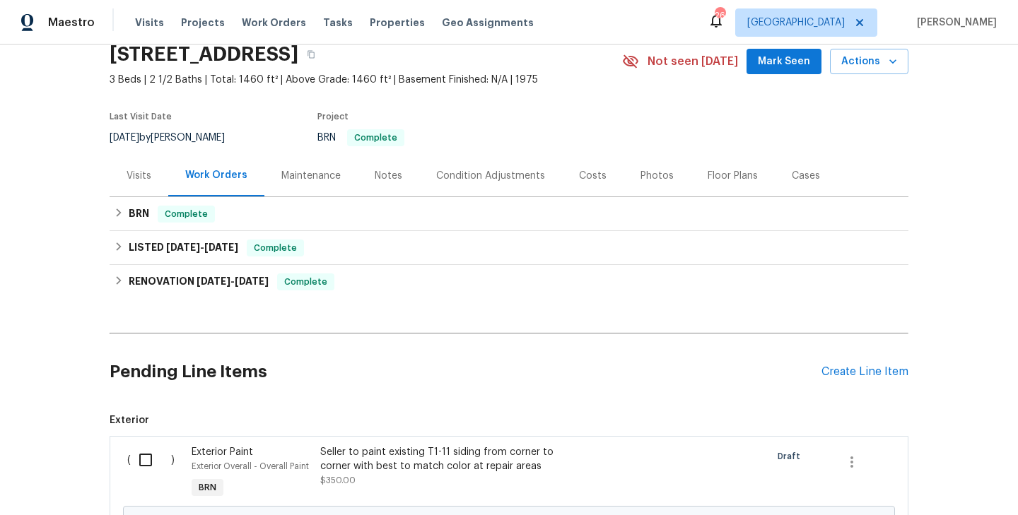
scroll to position [221, 0]
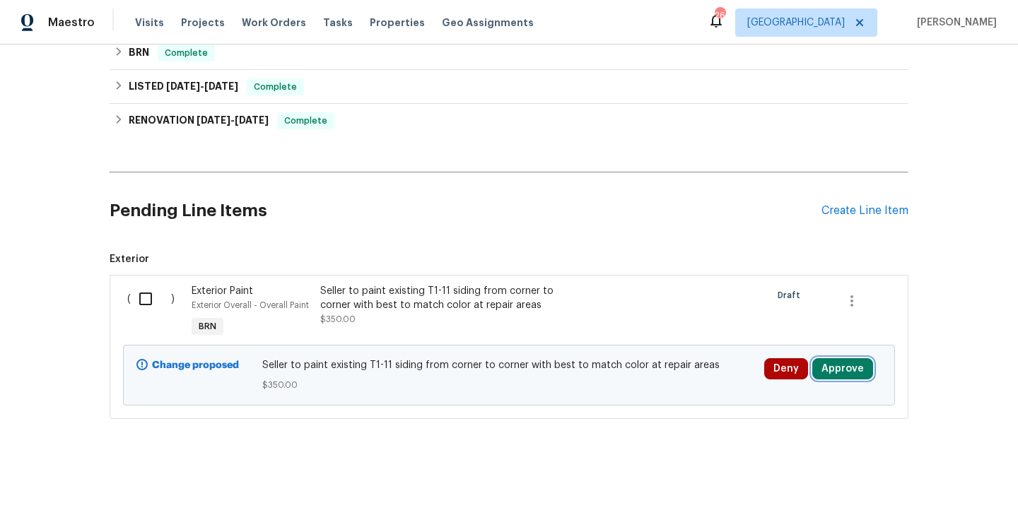
click at [839, 371] on button "Approve" at bounding box center [842, 368] width 61 height 21
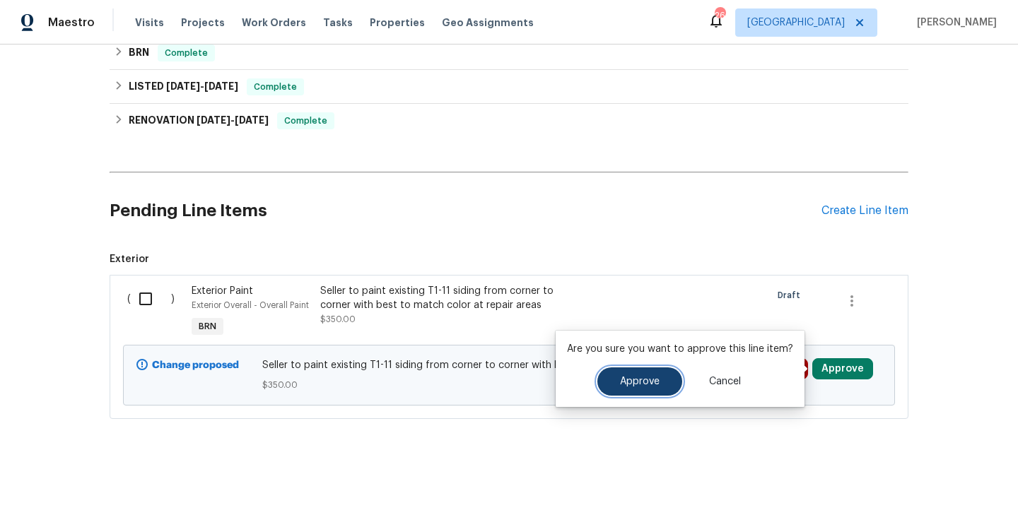
click at [623, 381] on span "Approve" at bounding box center [640, 382] width 40 height 11
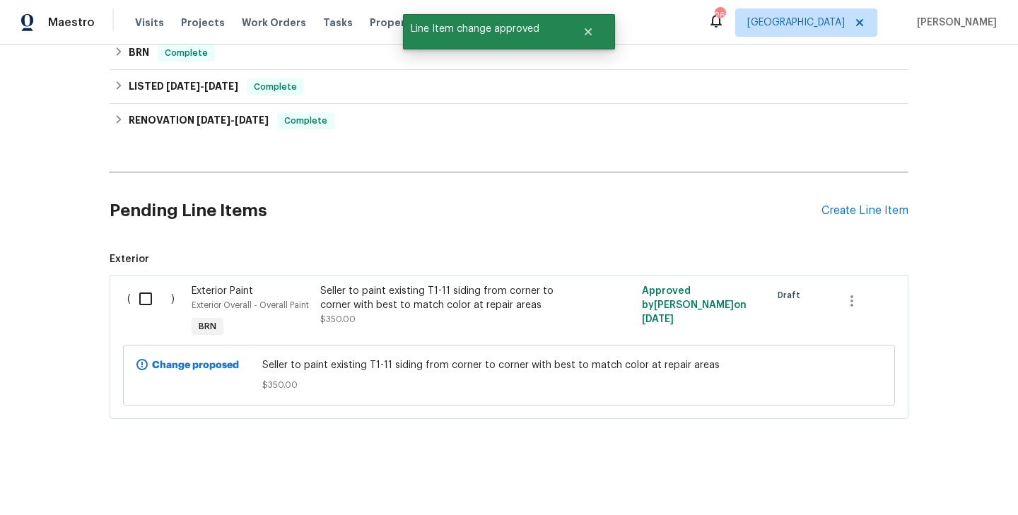
click at [142, 296] on input "checkbox" at bounding box center [151, 299] width 40 height 30
checkbox input "true"
click at [946, 486] on span "Create Work Order" at bounding box center [937, 481] width 94 height 18
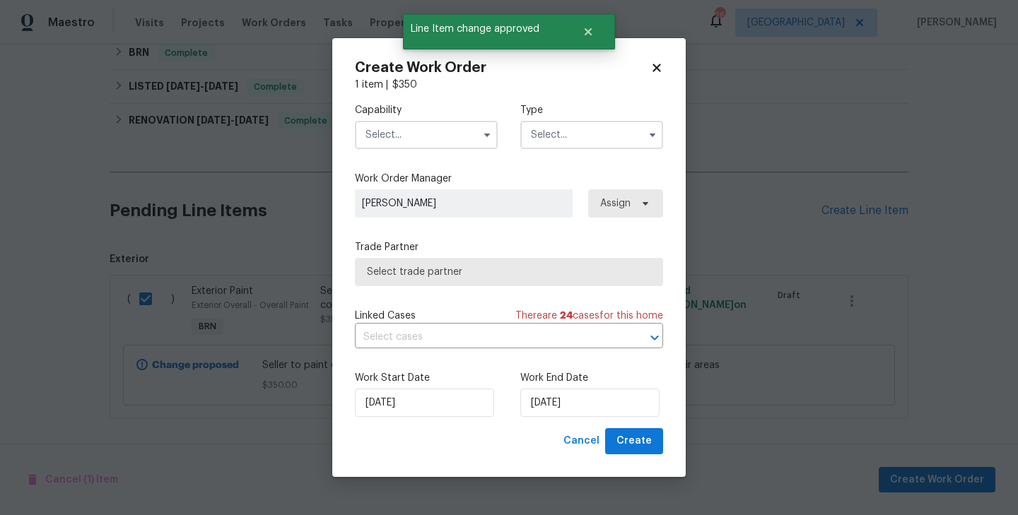
click at [578, 129] on input "text" at bounding box center [591, 135] width 143 height 28
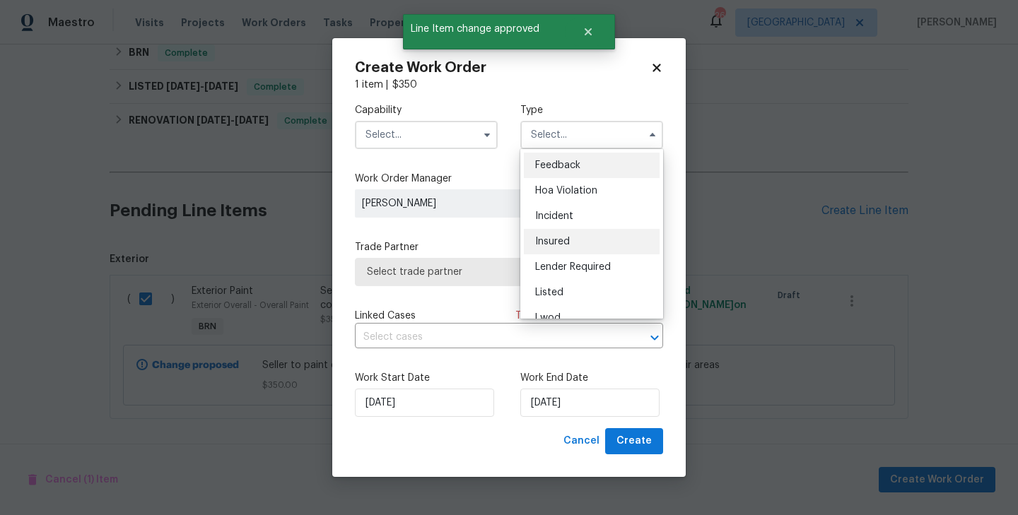
scroll to position [168, 0]
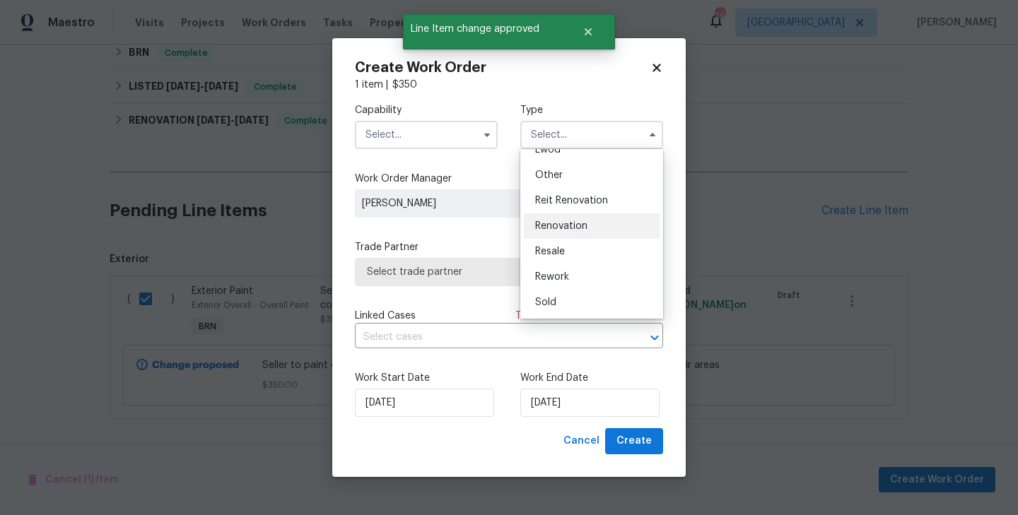
click at [572, 238] on div "Renovation" at bounding box center [592, 226] width 136 height 25
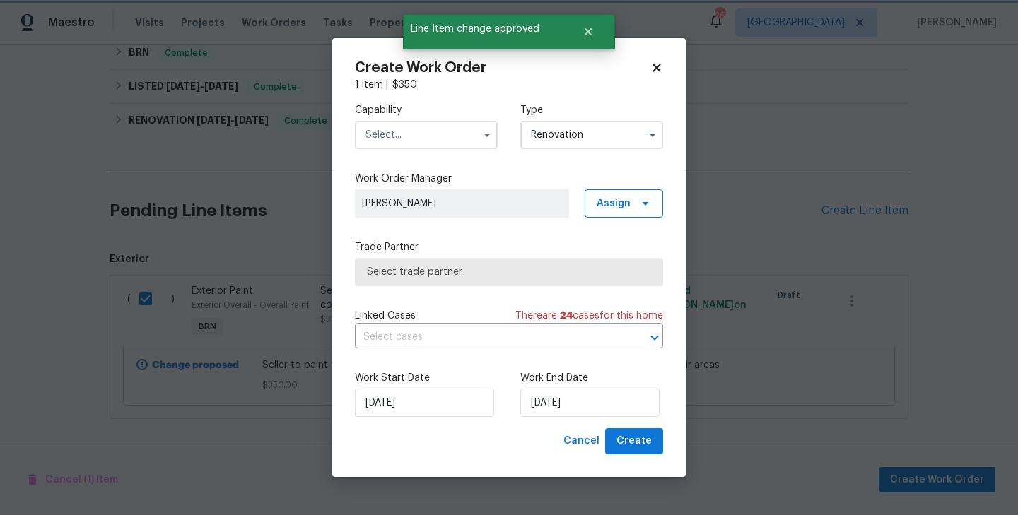
scroll to position [0, 0]
click at [590, 136] on input "Renovation" at bounding box center [591, 135] width 143 height 28
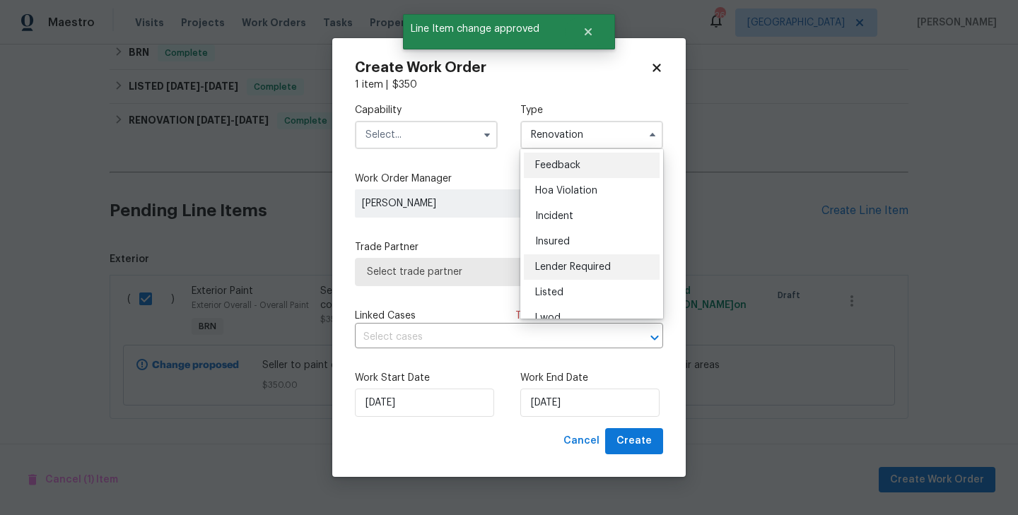
scroll to position [168, 0]
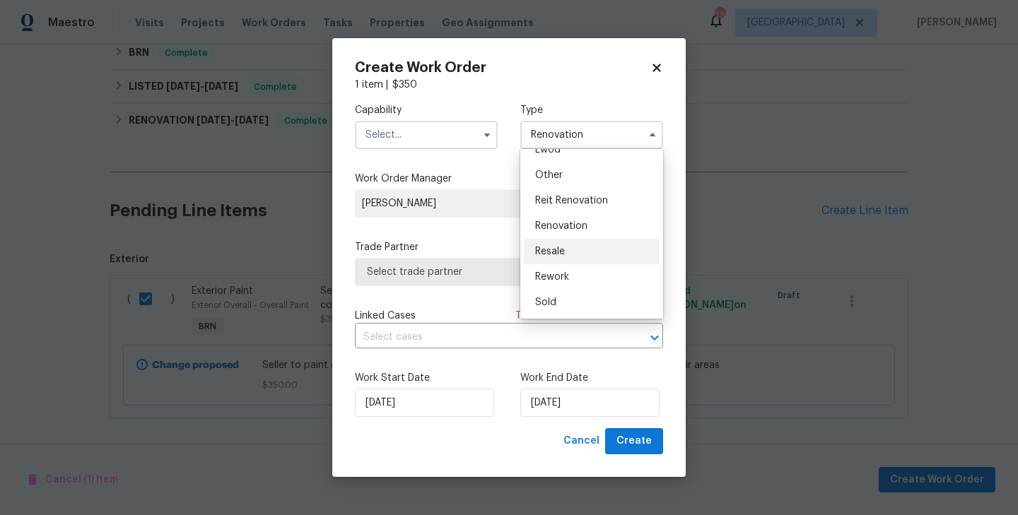
click at [555, 247] on span "Resale" at bounding box center [550, 252] width 30 height 10
type input "Resale"
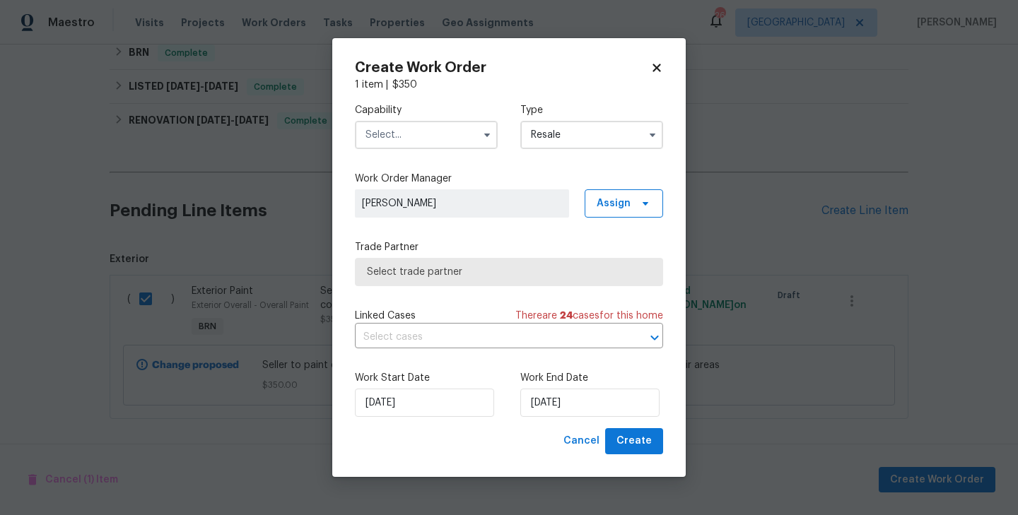
click at [463, 137] on input "text" at bounding box center [426, 135] width 143 height 28
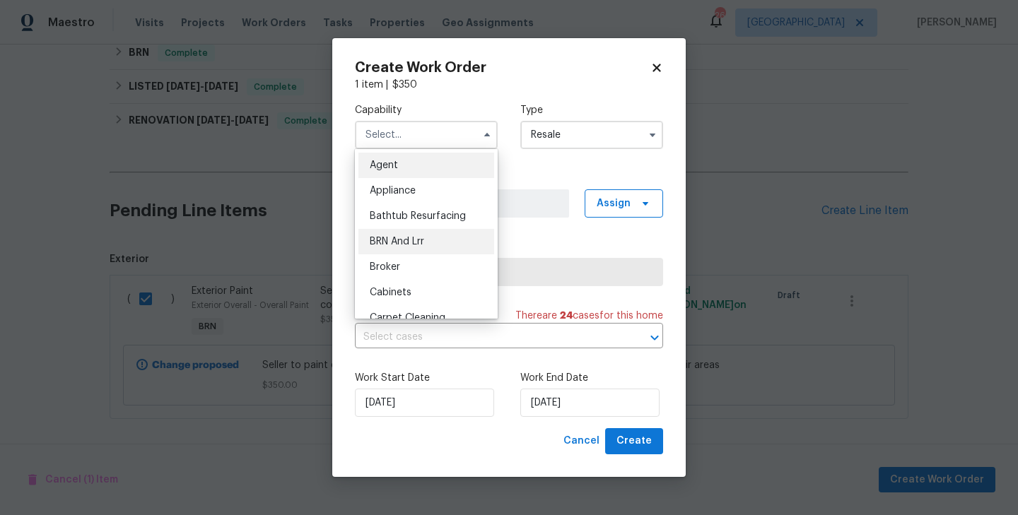
click at [445, 238] on div "BRN And Lrr" at bounding box center [426, 241] width 136 height 25
type input "BRN And Lrr"
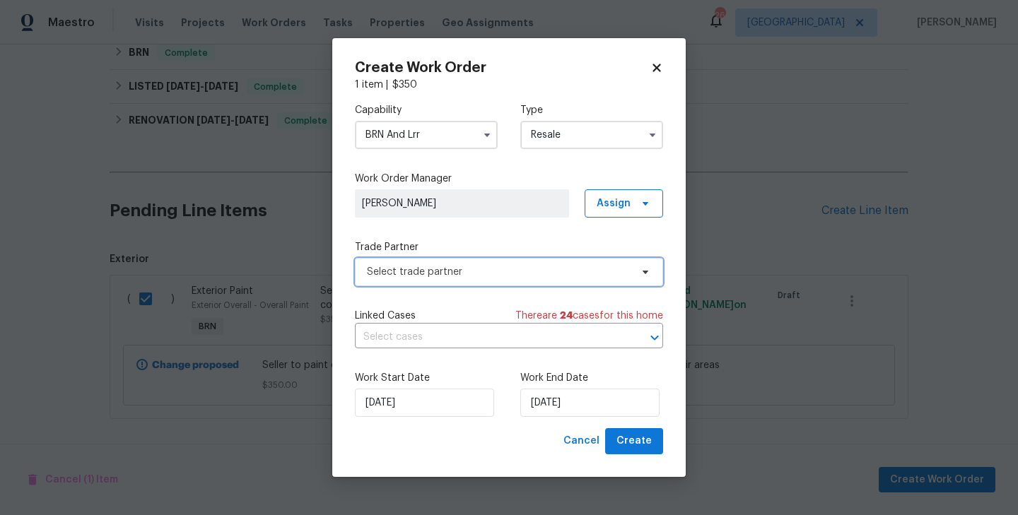
click at [501, 270] on span "Select trade partner" at bounding box center [499, 272] width 264 height 14
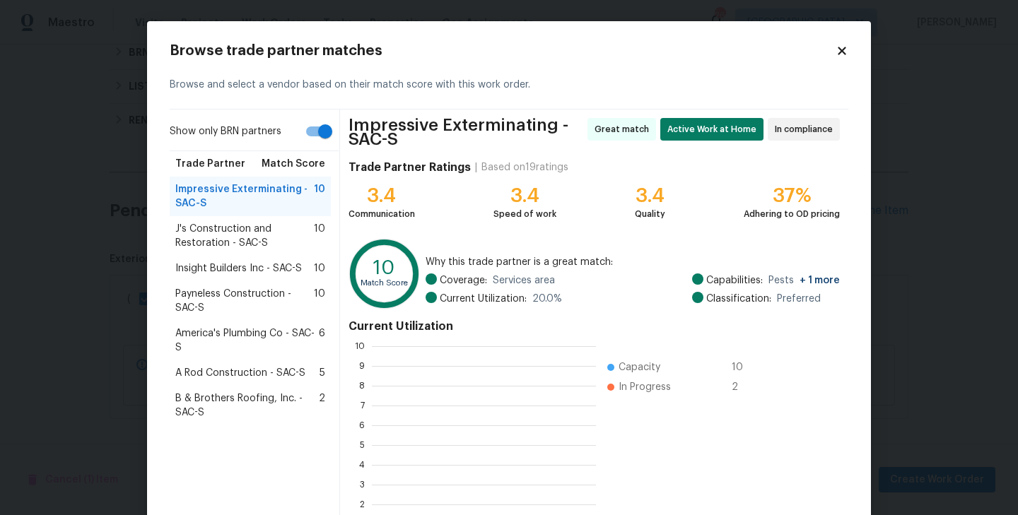
scroll to position [198, 224]
click at [258, 252] on div "J's Construction and Restoration - SAC-S 10" at bounding box center [250, 236] width 161 height 40
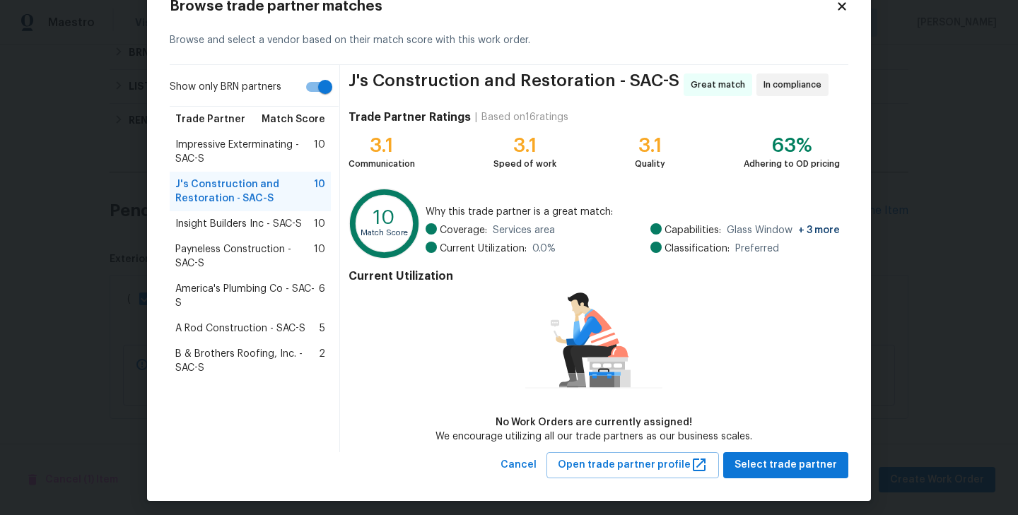
scroll to position [50, 0]
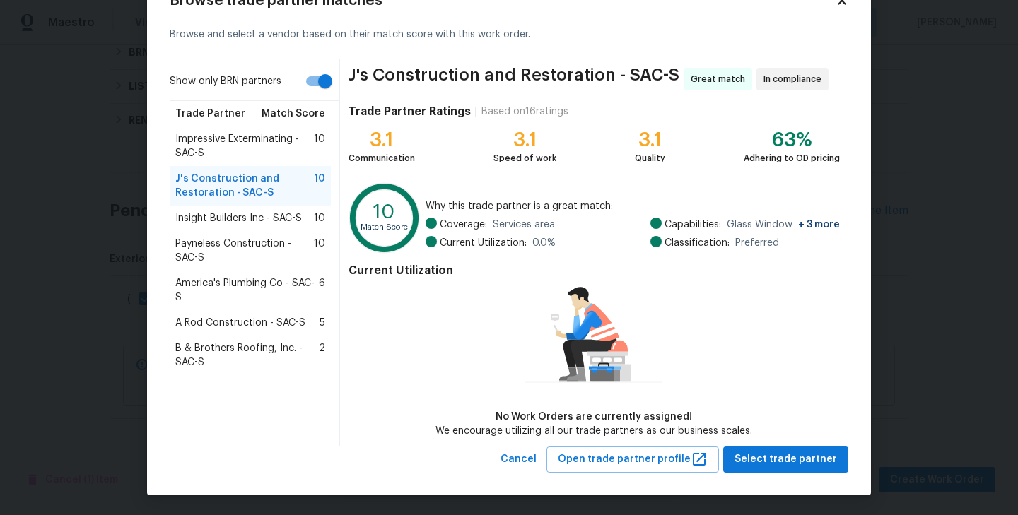
click at [222, 218] on span "Insight Builders Inc - SAC-S" at bounding box center [238, 218] width 127 height 14
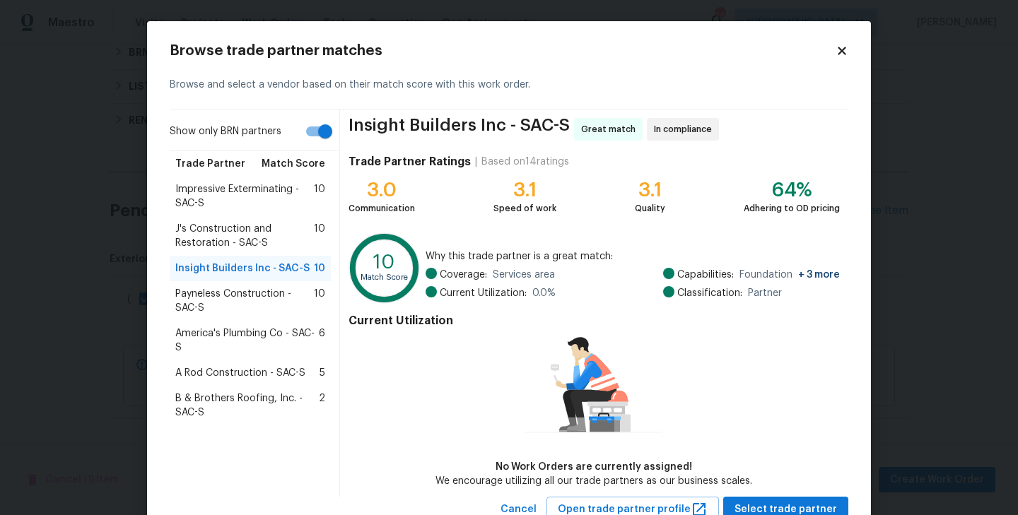
click at [223, 225] on span "J's Construction and Restoration - SAC-S" at bounding box center [244, 236] width 139 height 28
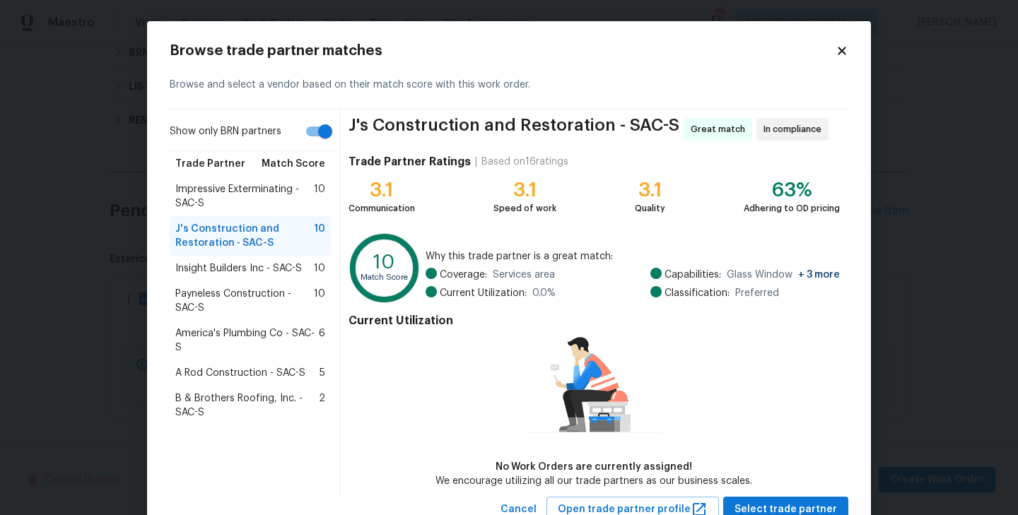
scroll to position [50, 0]
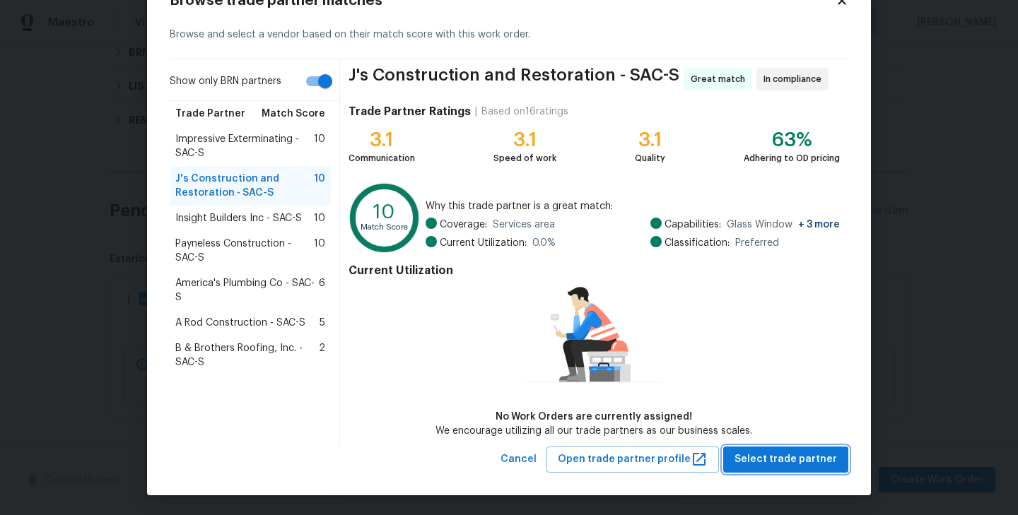
click at [769, 469] on button "Select trade partner" at bounding box center [785, 460] width 125 height 26
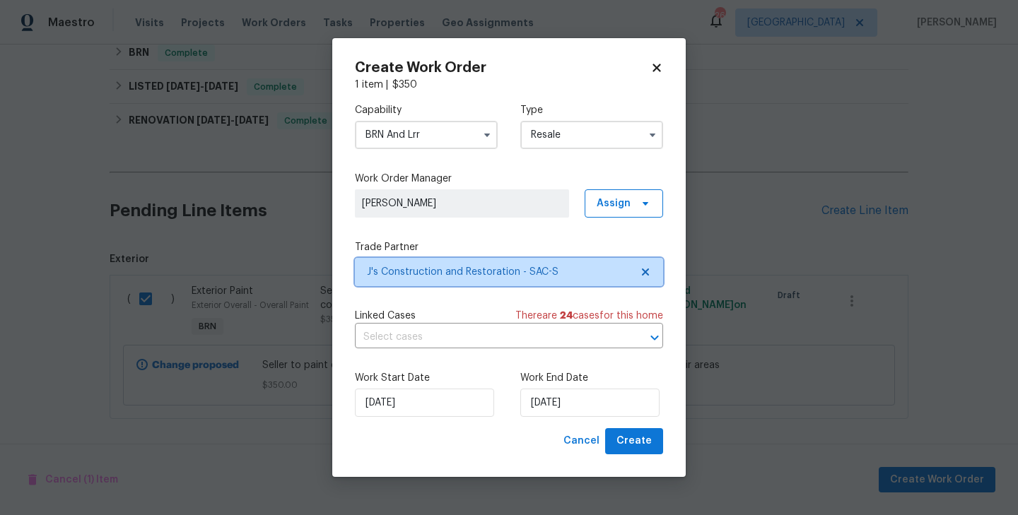
scroll to position [0, 0]
click at [487, 333] on input "text" at bounding box center [489, 338] width 269 height 22
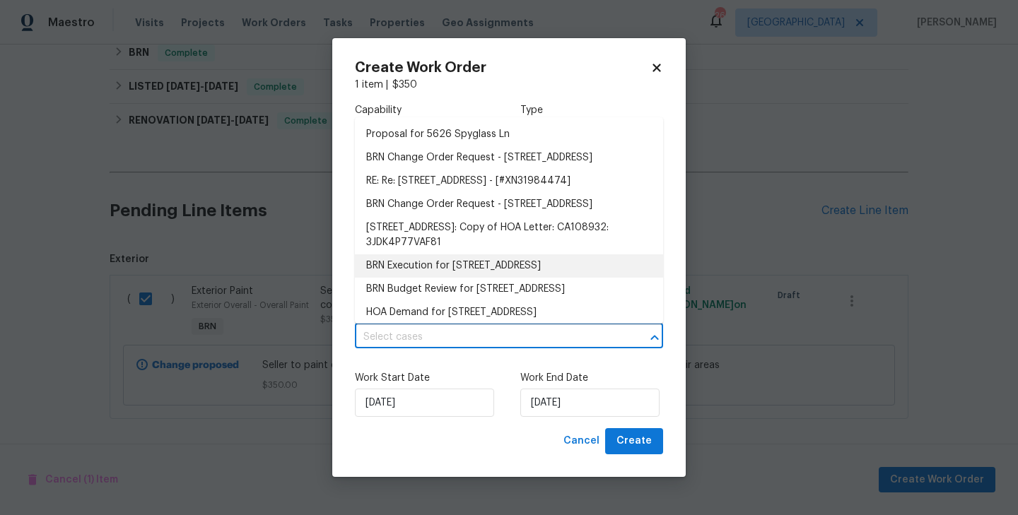
click at [477, 369] on div "Work Start Date 9/18/2025 Work End Date 9/18/2025" at bounding box center [509, 394] width 308 height 69
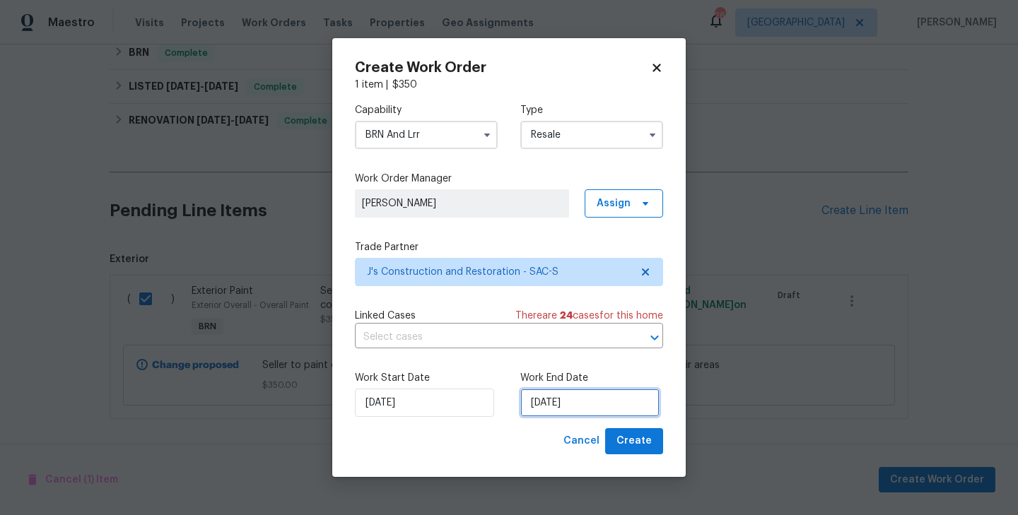
click at [551, 397] on input "[DATE]" at bounding box center [589, 403] width 139 height 28
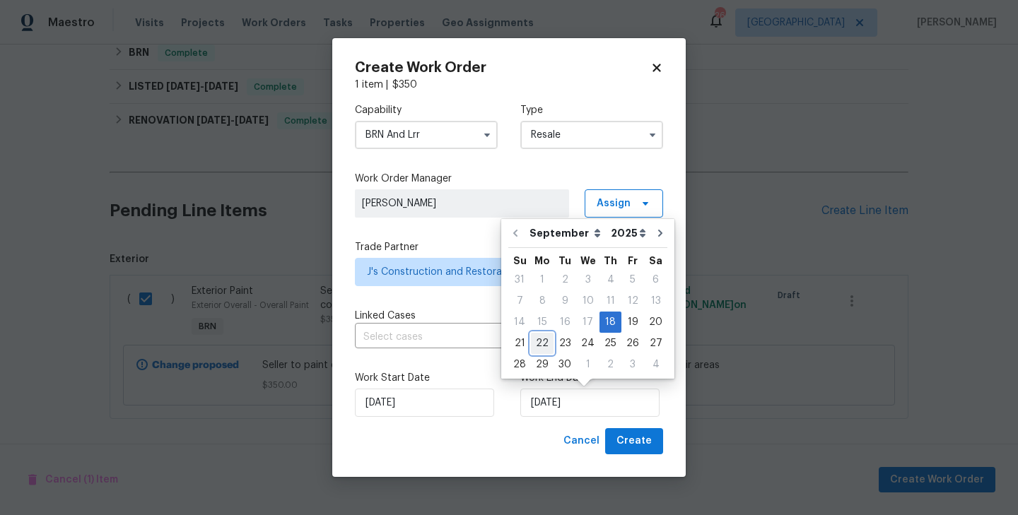
click at [538, 342] on div "22" at bounding box center [542, 344] width 23 height 20
type input "9/22/2025"
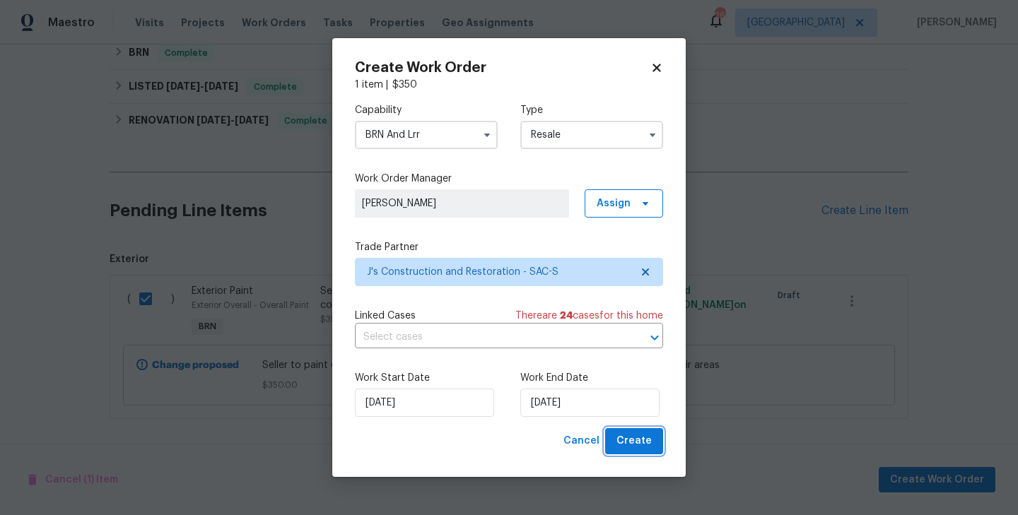
click at [641, 437] on span "Create" at bounding box center [634, 442] width 35 height 18
checkbox input "false"
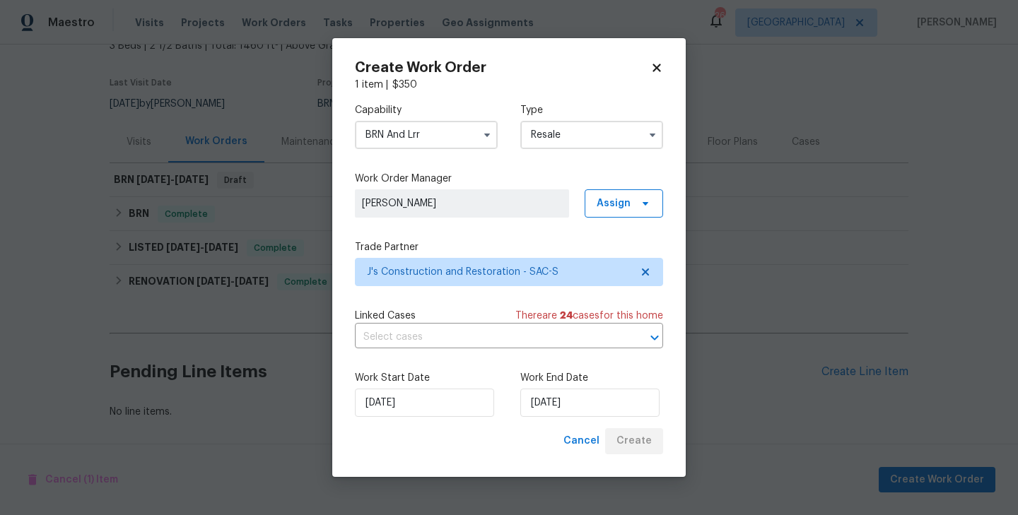
scroll to position [93, 0]
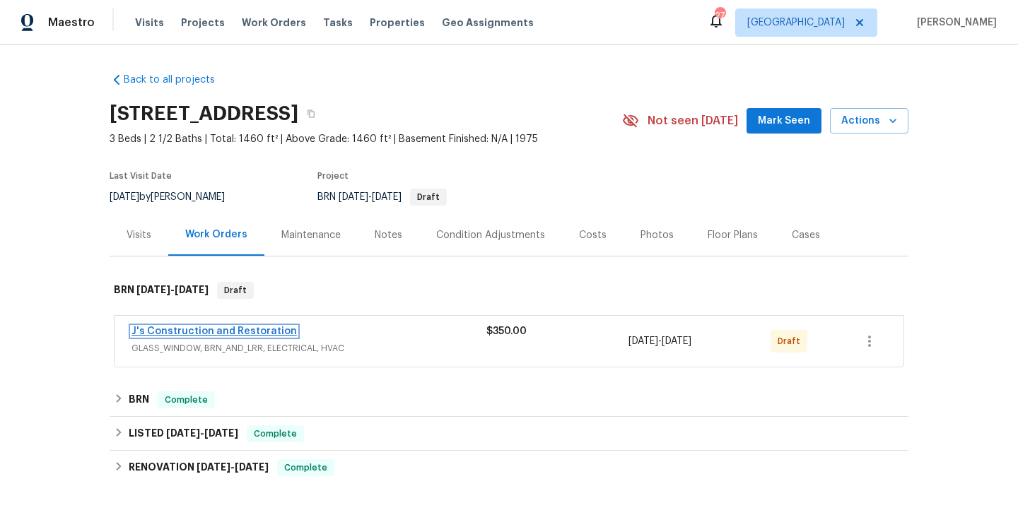
click at [239, 329] on link "J's Construction and Restoration" at bounding box center [214, 332] width 165 height 10
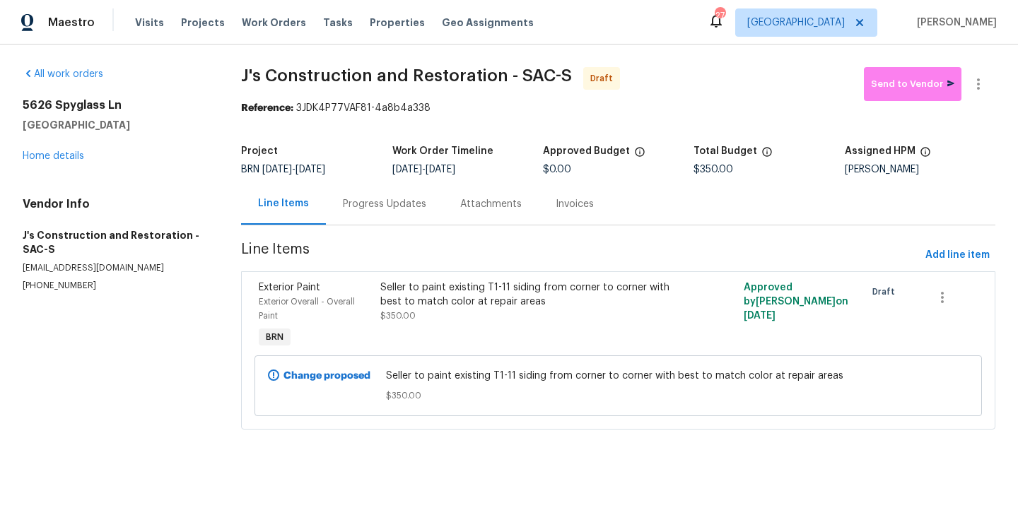
click at [339, 217] on div "Progress Updates" at bounding box center [384, 204] width 117 height 42
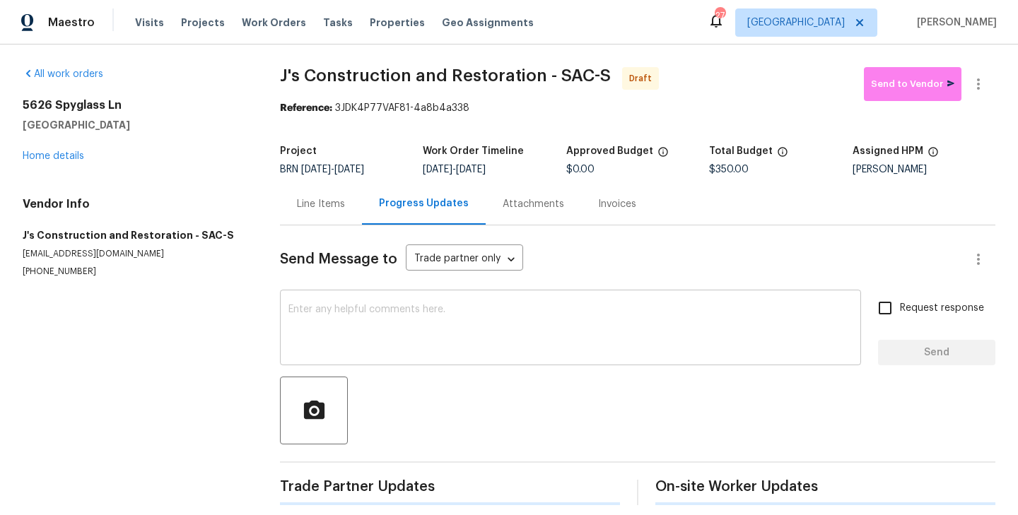
click at [377, 313] on textarea at bounding box center [570, 329] width 564 height 49
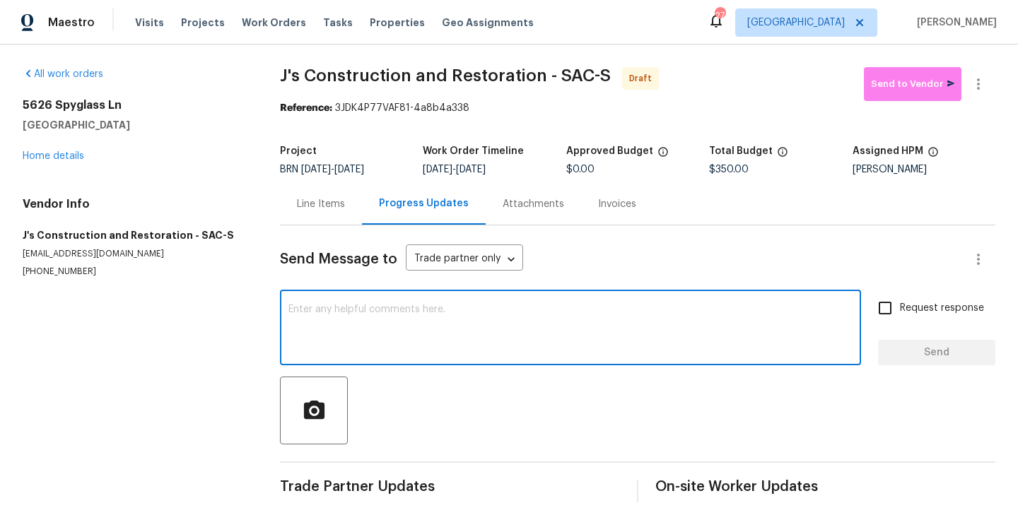
paste textarea "Hi, I'm Roushan from Opendoor. Just wanted to check if you received the WO for …"
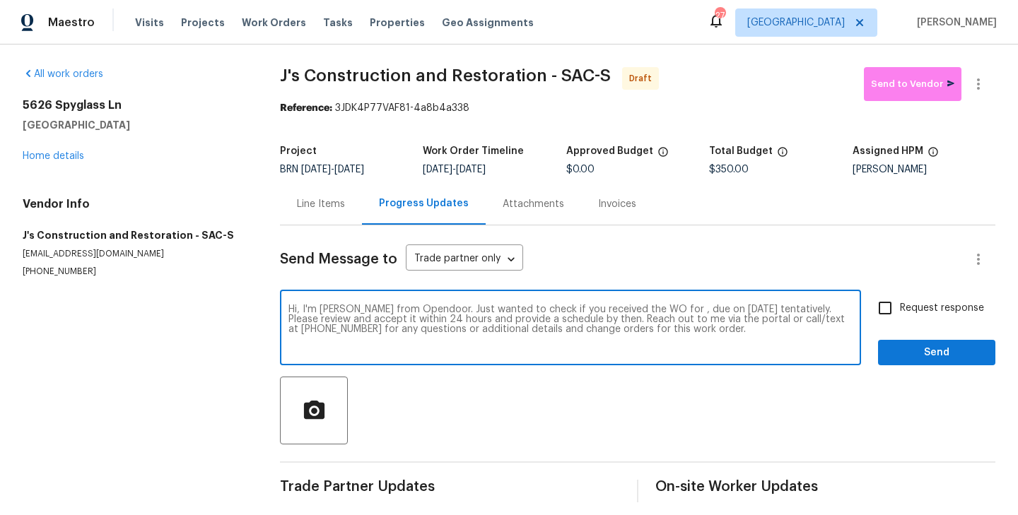
click at [662, 311] on textarea "Hi, I'm Roushan from Opendoor. Just wanted to check if you received the WO for …" at bounding box center [570, 329] width 564 height 49
paste textarea "5626 Spyglass Ln, Citrus Heights, CA 95610"
click at [378, 322] on textarea "Hi, I'm Roushan from Opendoor. Just wanted to check if you received the WO for …" at bounding box center [570, 329] width 564 height 49
type textarea "Hi, I'm Roushan from Opendoor. Just wanted to check if you received the WO for …"
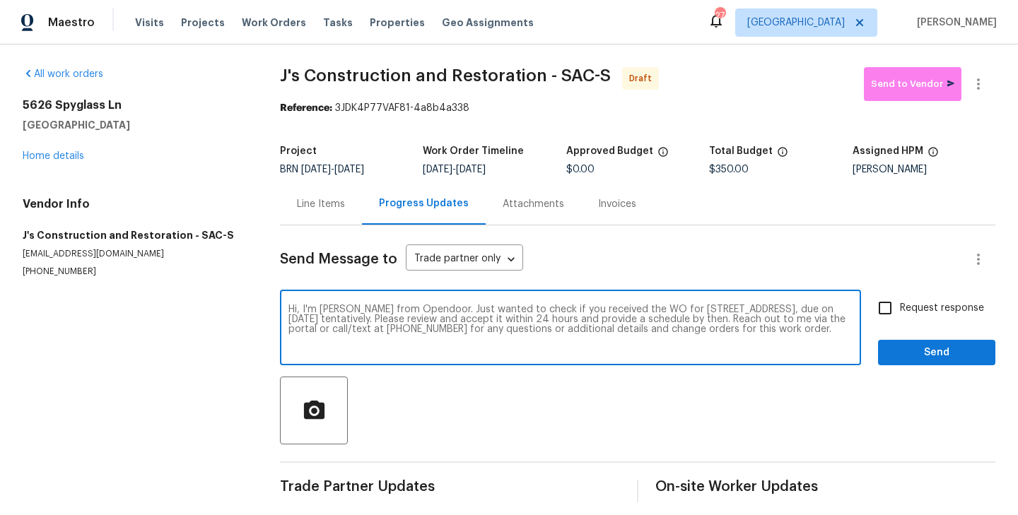
click at [884, 313] on input "Request response" at bounding box center [885, 308] width 30 height 30
checkbox input "true"
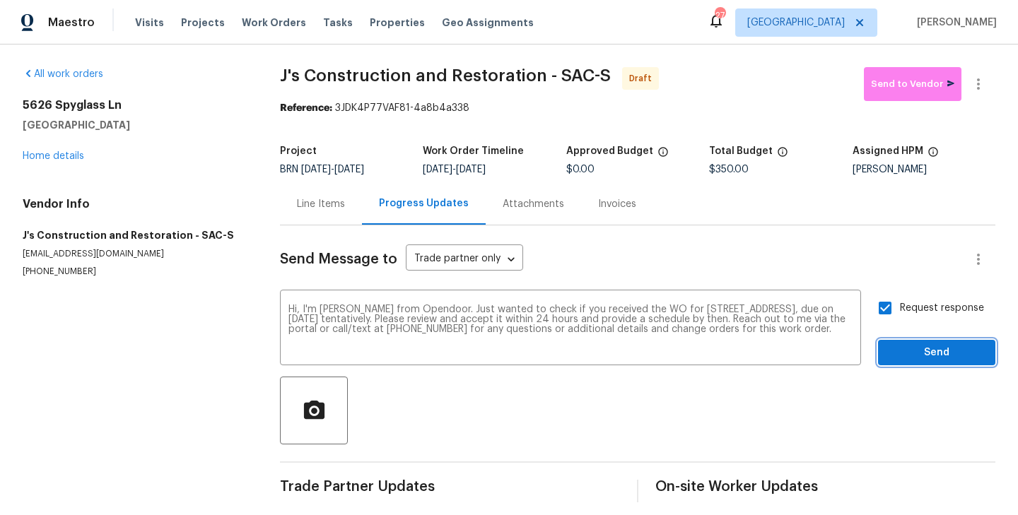
click at [944, 356] on span "Send" at bounding box center [936, 353] width 95 height 18
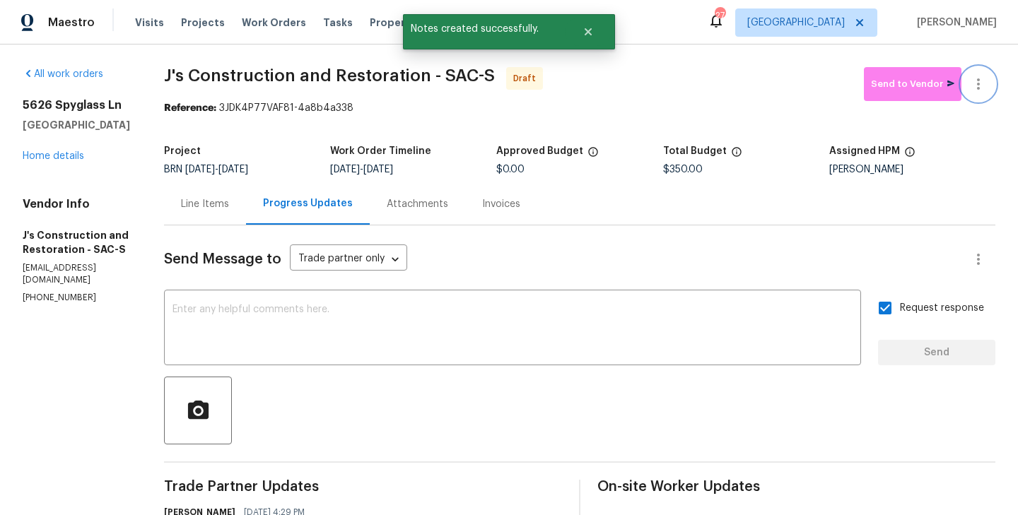
click at [981, 90] on icon "button" at bounding box center [978, 84] width 17 height 17
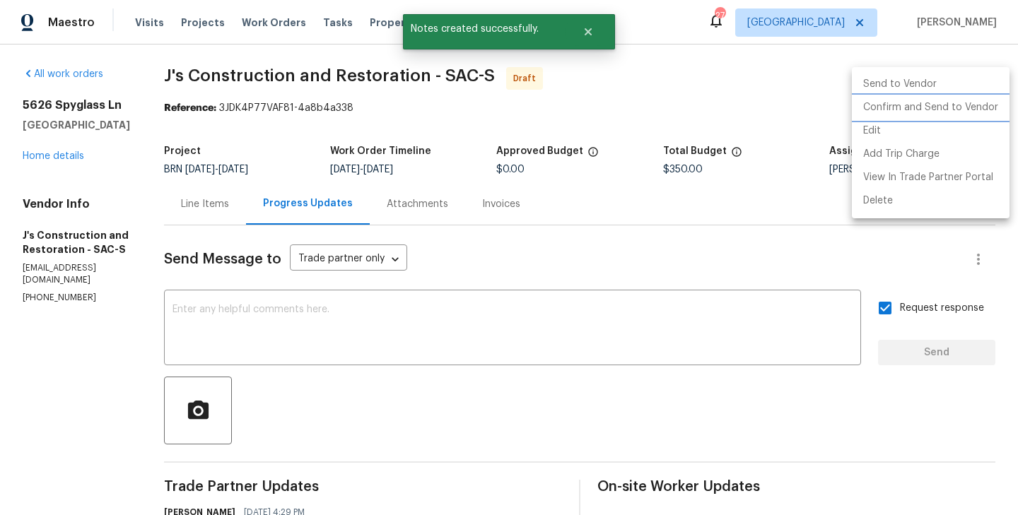
click at [956, 110] on li "Confirm and Send to Vendor" at bounding box center [931, 107] width 158 height 23
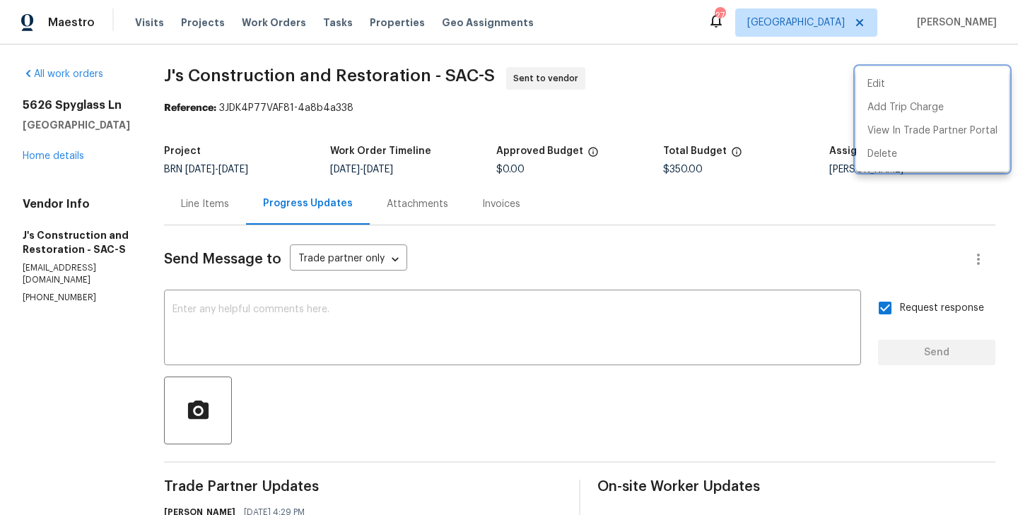
click at [448, 317] on div at bounding box center [509, 257] width 1018 height 515
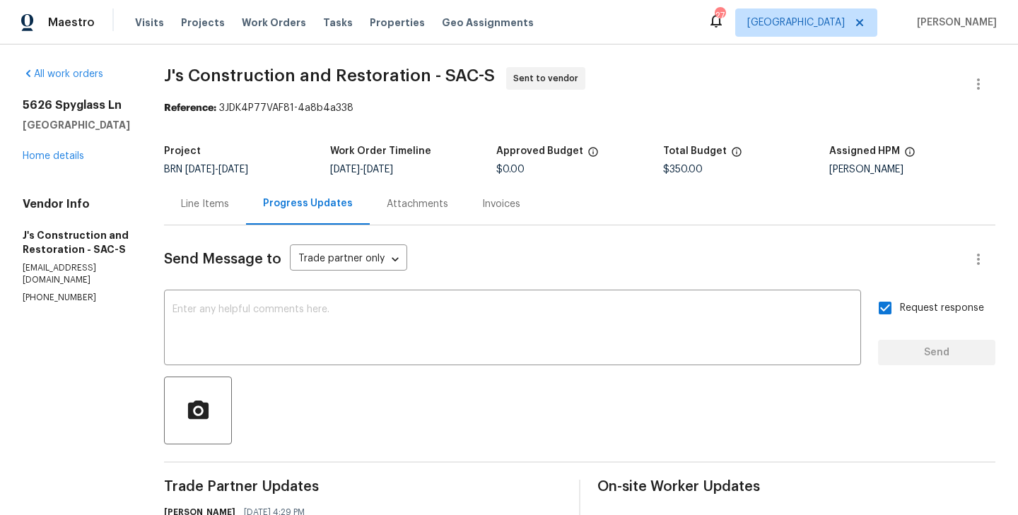
click at [246, 213] on div "Line Items" at bounding box center [205, 204] width 82 height 42
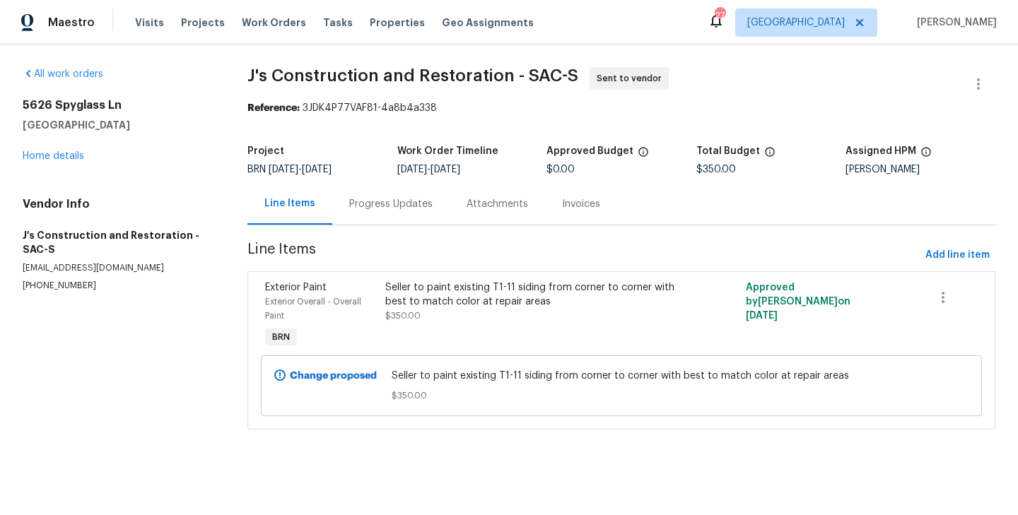
click at [375, 292] on div "Exterior Paint" at bounding box center [321, 288] width 112 height 14
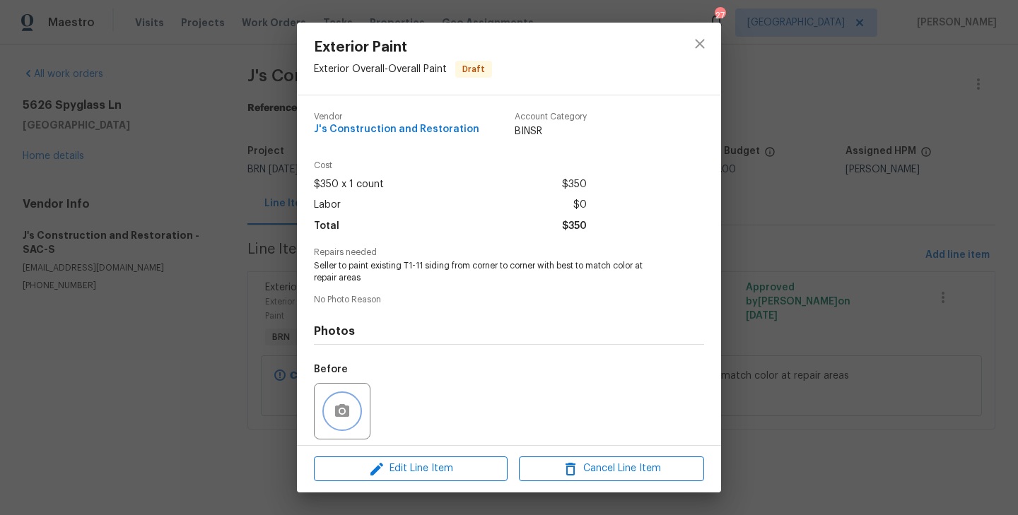
click at [339, 409] on icon "button" at bounding box center [342, 411] width 17 height 17
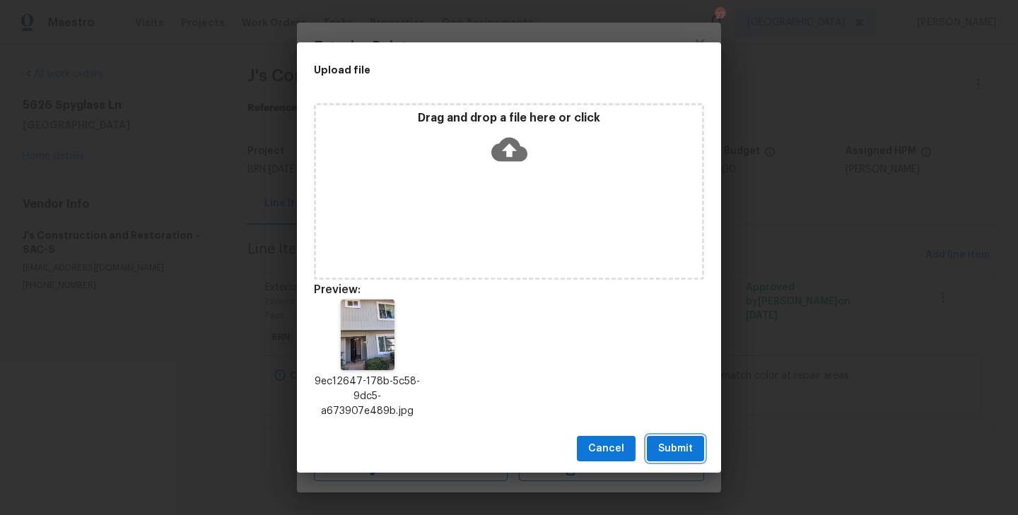
click at [670, 452] on span "Submit" at bounding box center [675, 449] width 35 height 18
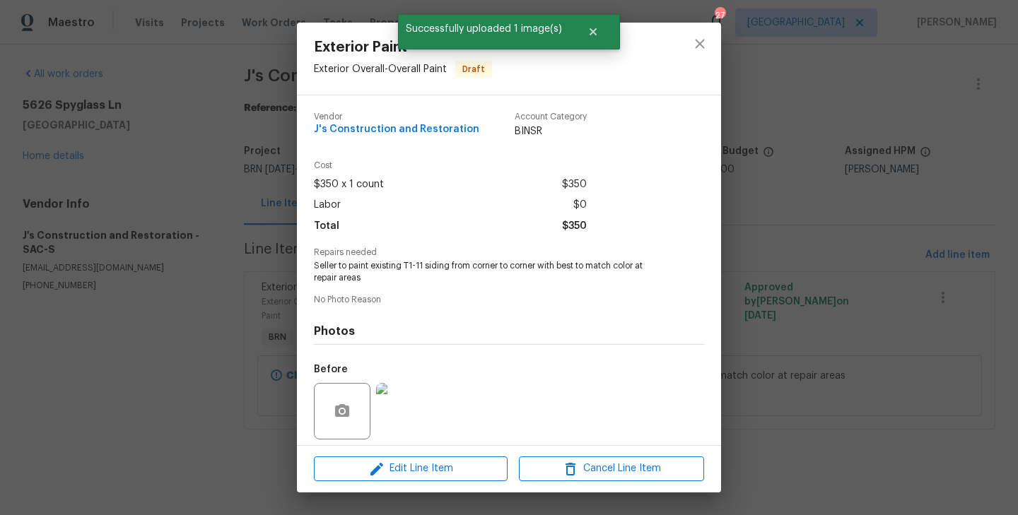
click at [277, 288] on div "Exterior Paint Exterior Overall - Overall Paint Draft Vendor J's Construction a…" at bounding box center [509, 257] width 1018 height 515
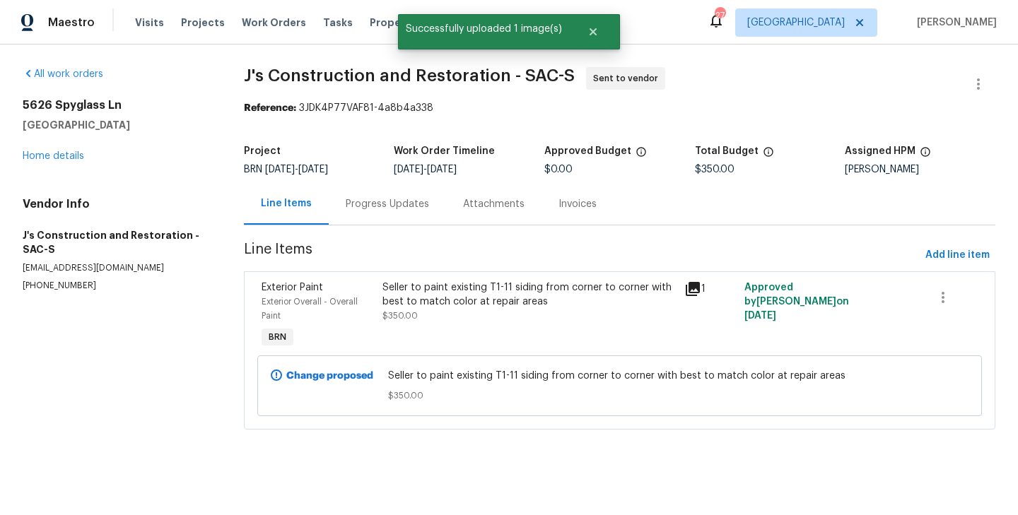
click at [366, 214] on div "Progress Updates" at bounding box center [387, 204] width 117 height 42
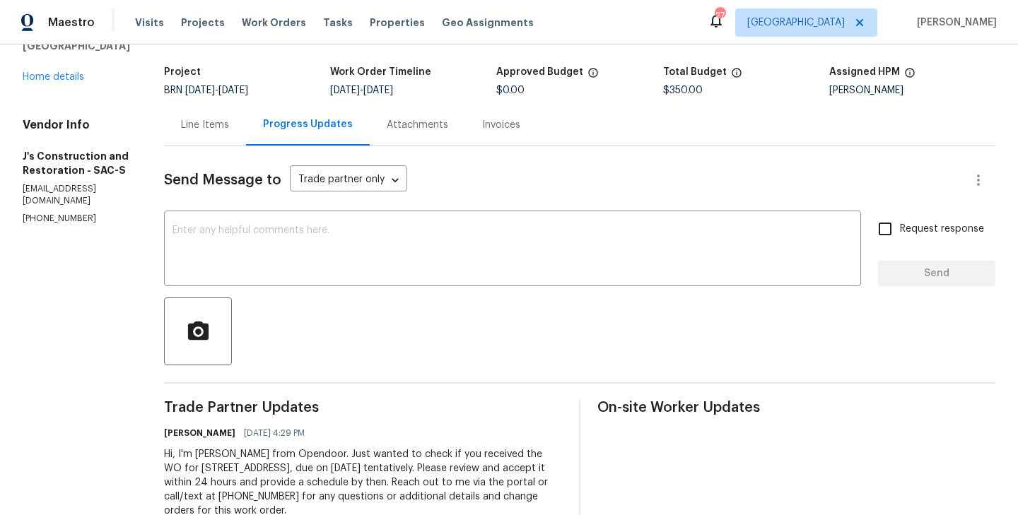
scroll to position [4, 0]
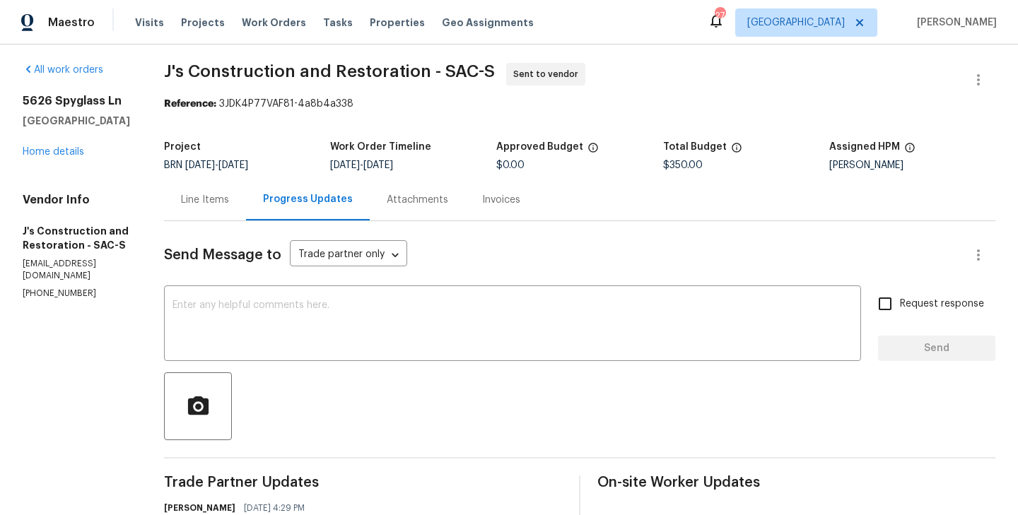
click at [224, 194] on div "Line Items" at bounding box center [205, 200] width 48 height 14
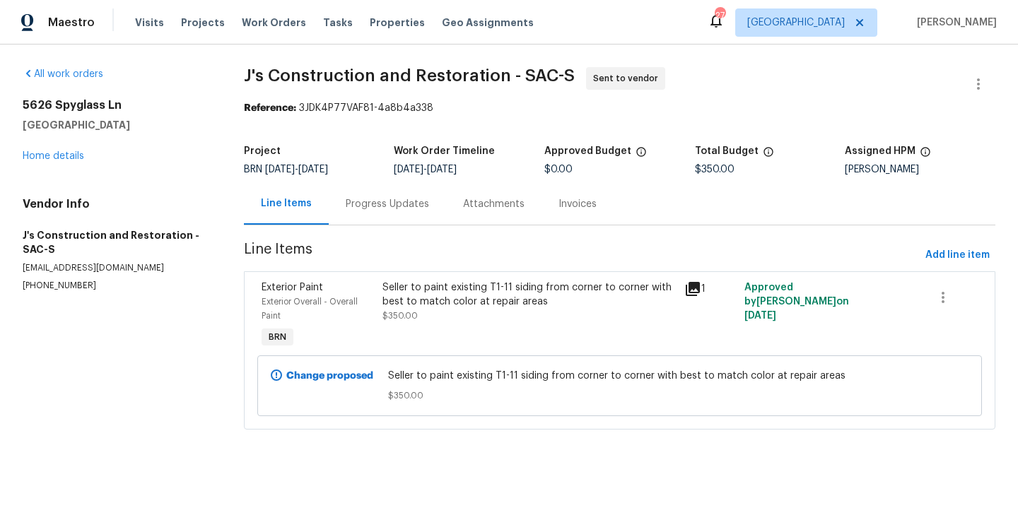
click at [301, 72] on span "J's Construction and Restoration - SAC-S" at bounding box center [409, 75] width 331 height 17
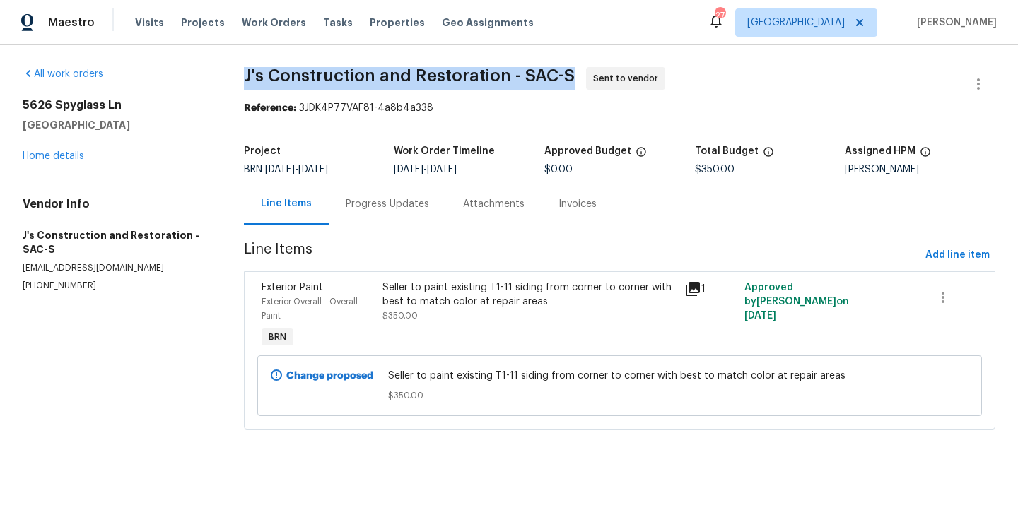
click at [301, 72] on span "J's Construction and Restoration - SAC-S" at bounding box center [409, 75] width 331 height 17
copy span "J's Construction and Restoration - SAC-S"
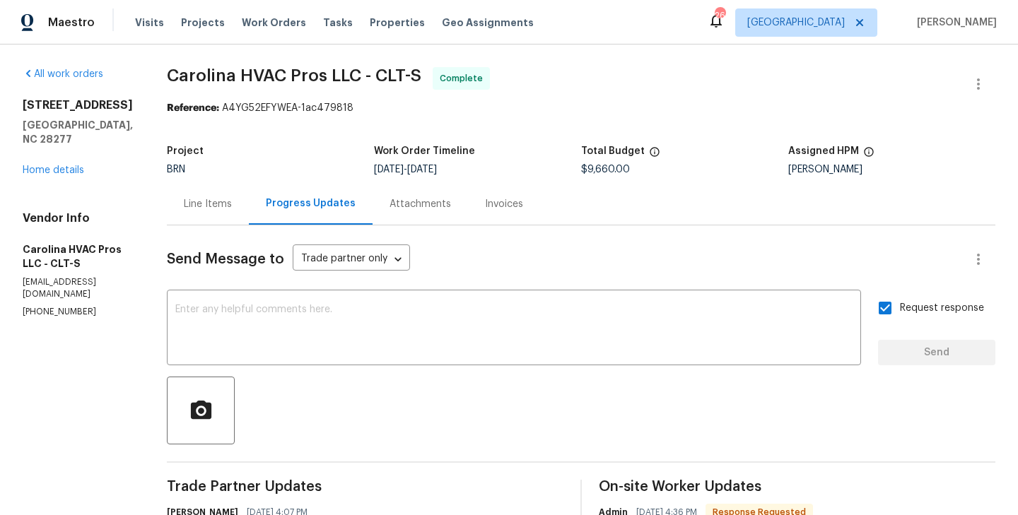
click at [506, 212] on div "Invoices" at bounding box center [504, 204] width 72 height 42
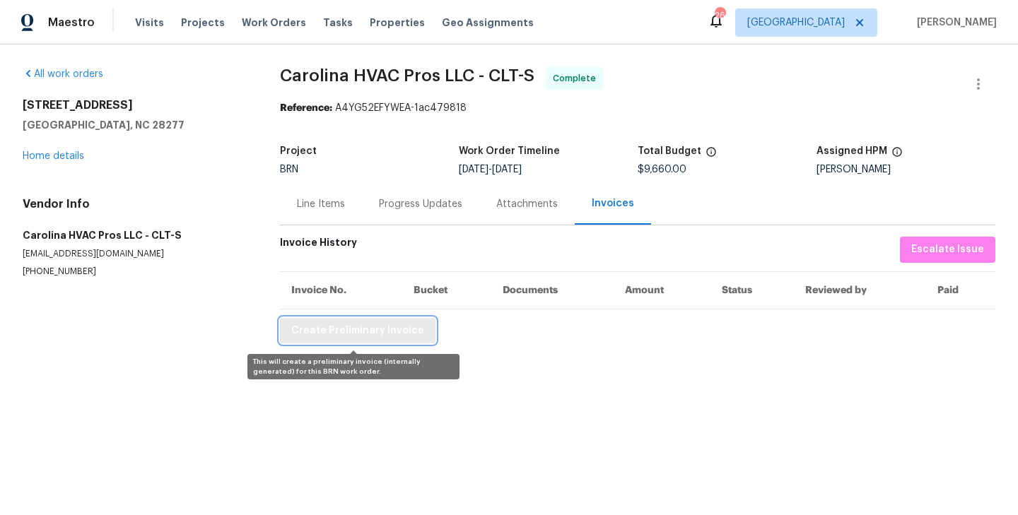
click at [371, 340] on button "Create Preliminary Invoice" at bounding box center [358, 331] width 156 height 26
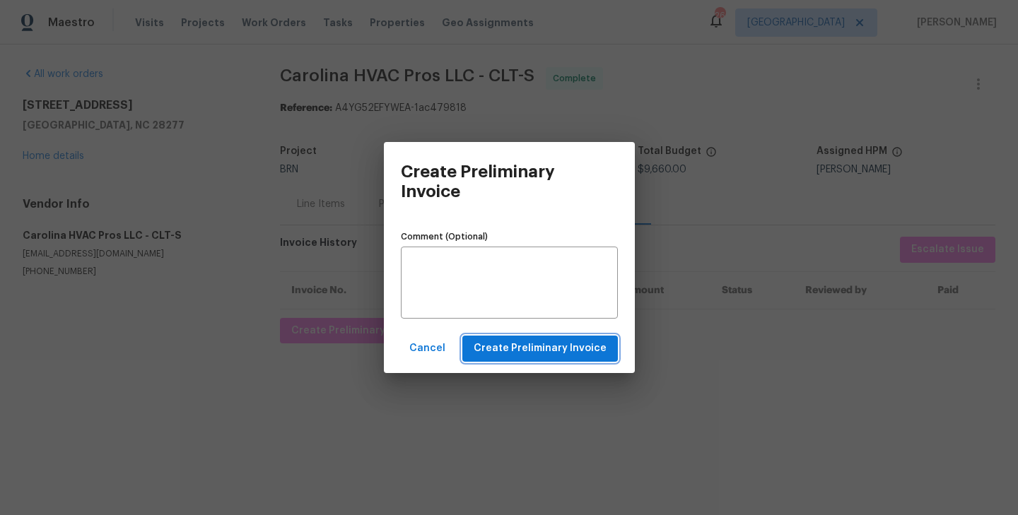
click at [524, 341] on span "Create Preliminary Invoice" at bounding box center [540, 349] width 133 height 18
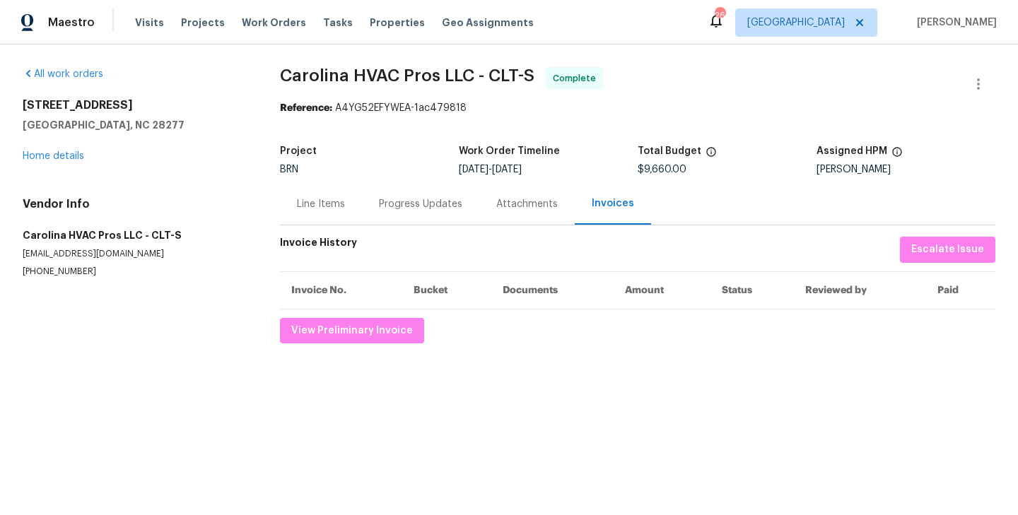
click at [439, 197] on div "Progress Updates" at bounding box center [420, 204] width 83 height 14
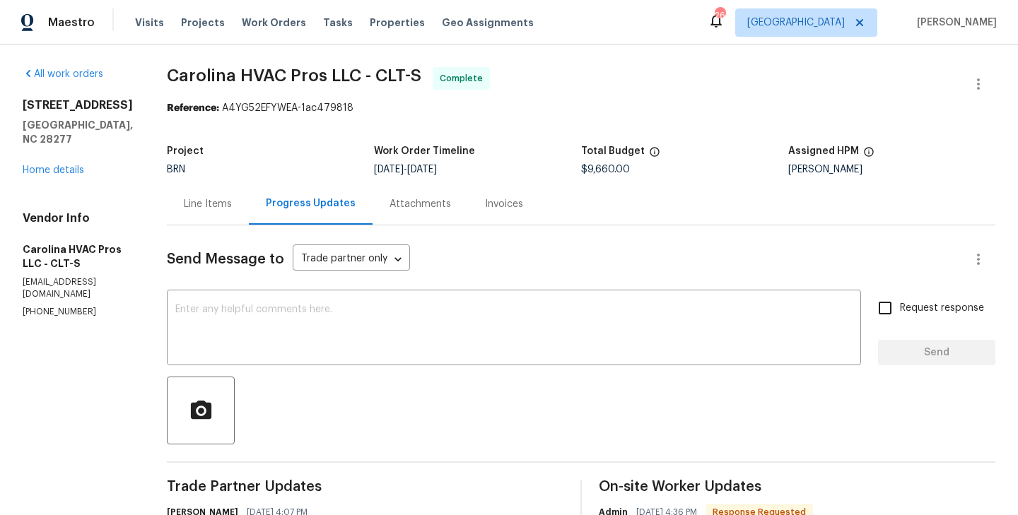
click at [226, 202] on div "Line Items" at bounding box center [208, 204] width 48 height 14
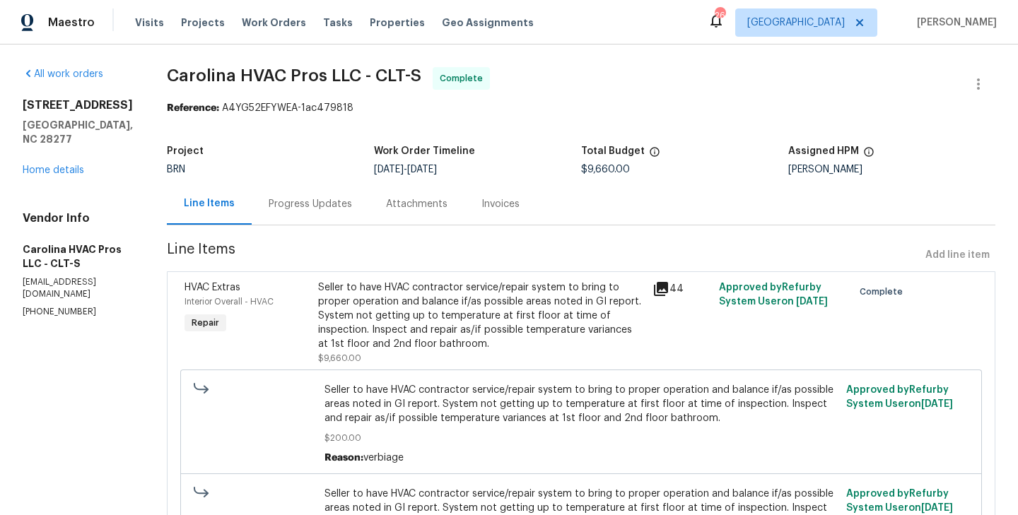
click at [282, 313] on div "HVAC Extras Interior Overall - HVAC Repair" at bounding box center [247, 322] width 134 height 93
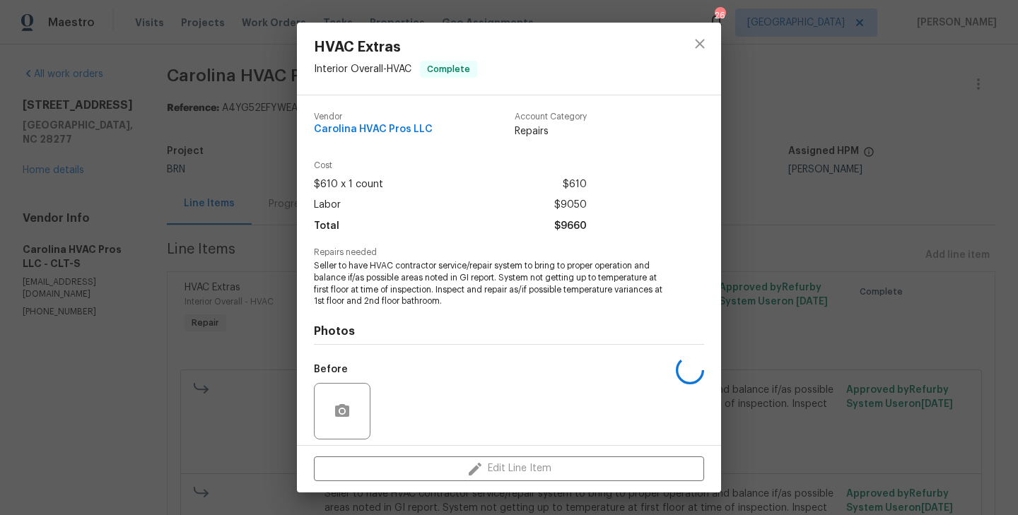
click at [419, 286] on span "Seller to have HVAC contractor service/repair system to bring to proper operati…" at bounding box center [489, 283] width 351 height 47
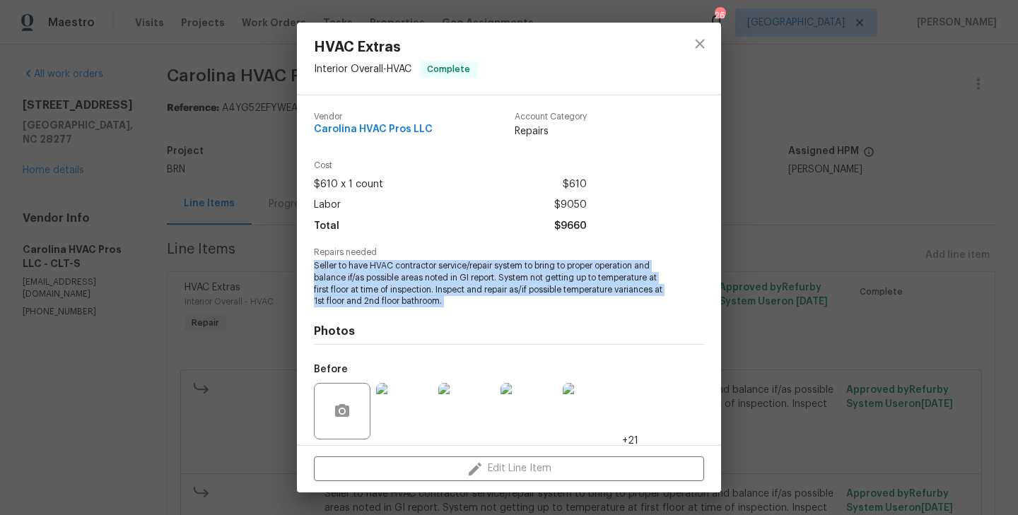
copy span "Seller to have HVAC contractor service/repair system to bring to proper operati…"
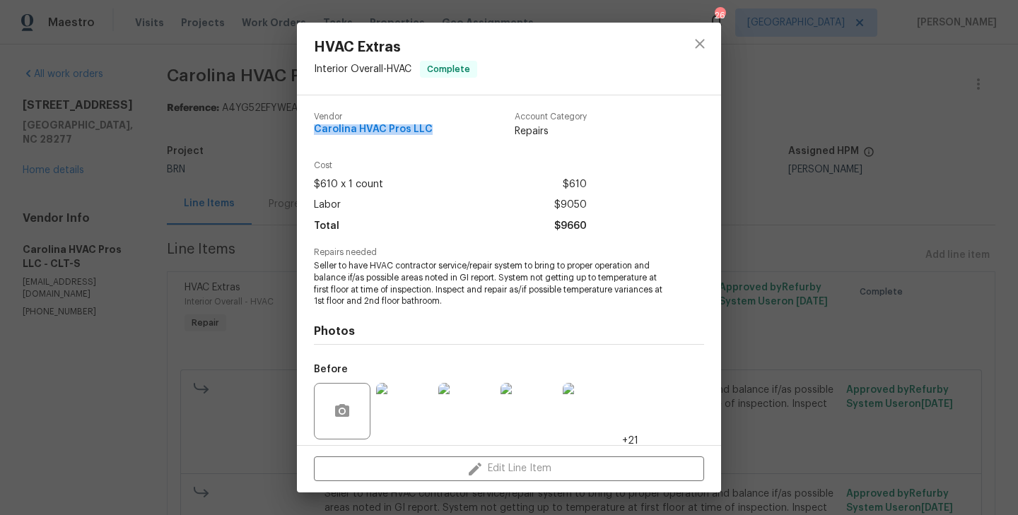
drag, startPoint x: 430, startPoint y: 128, endPoint x: 315, endPoint y: 128, distance: 115.2
click at [315, 128] on div "Vendor Carolina HVAC Pros LLC Account Category Repairs" at bounding box center [450, 125] width 273 height 26
copy span "Carolina HVAC Pros LLC"
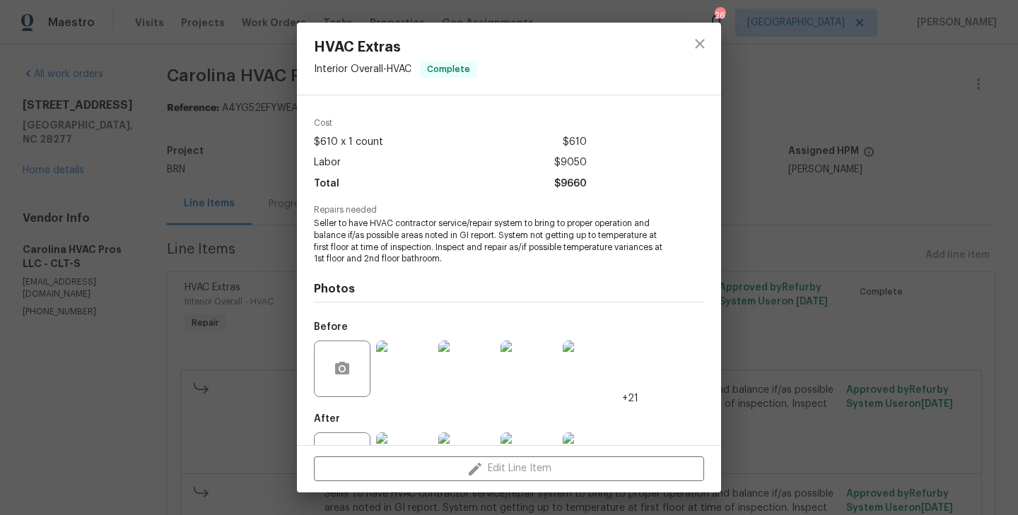
scroll to position [52, 0]
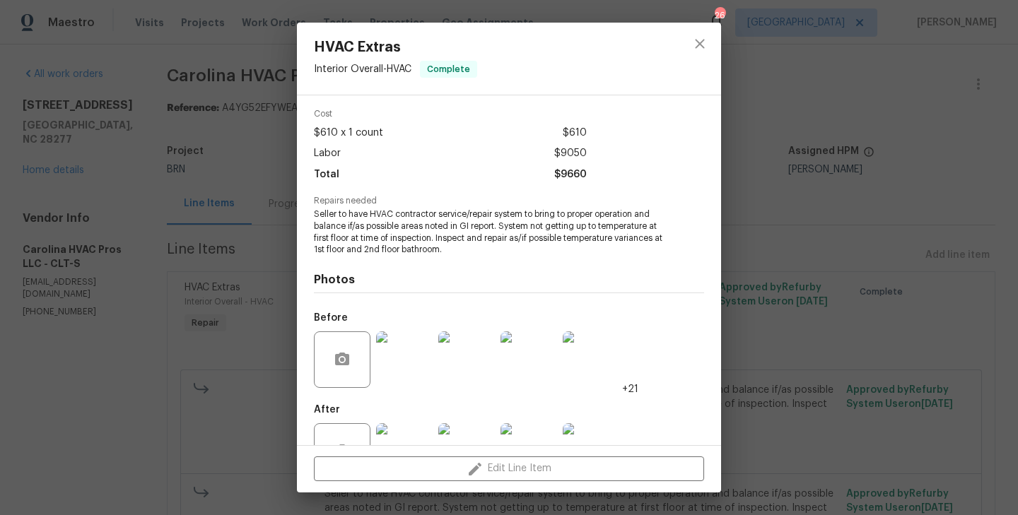
click at [408, 360] on img at bounding box center [404, 360] width 57 height 57
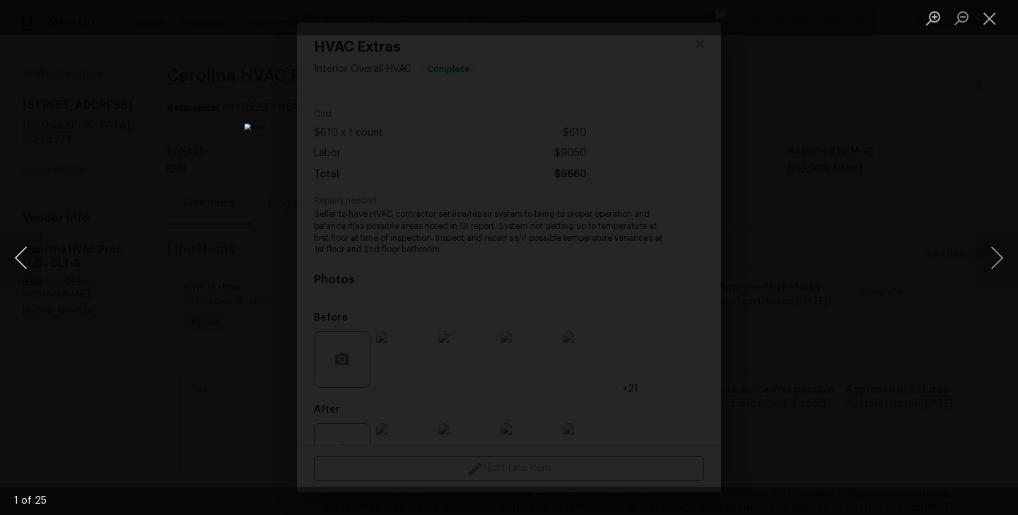
click at [20, 252] on button "Previous image" at bounding box center [21, 258] width 42 height 57
click at [991, 258] on button "Next image" at bounding box center [997, 258] width 42 height 57
click at [164, 414] on div "Lightbox" at bounding box center [509, 257] width 1018 height 515
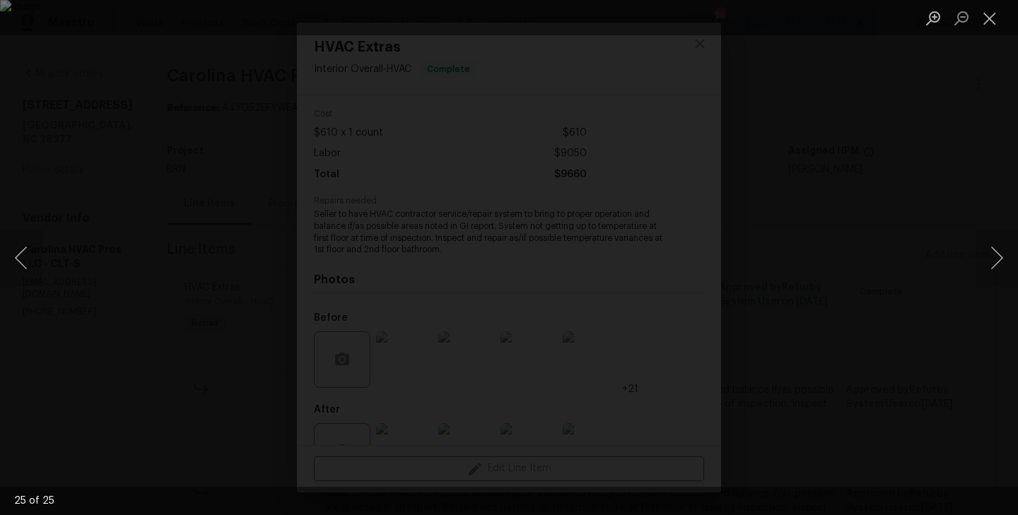
click at [226, 370] on div "Lightbox" at bounding box center [509, 257] width 1018 height 515
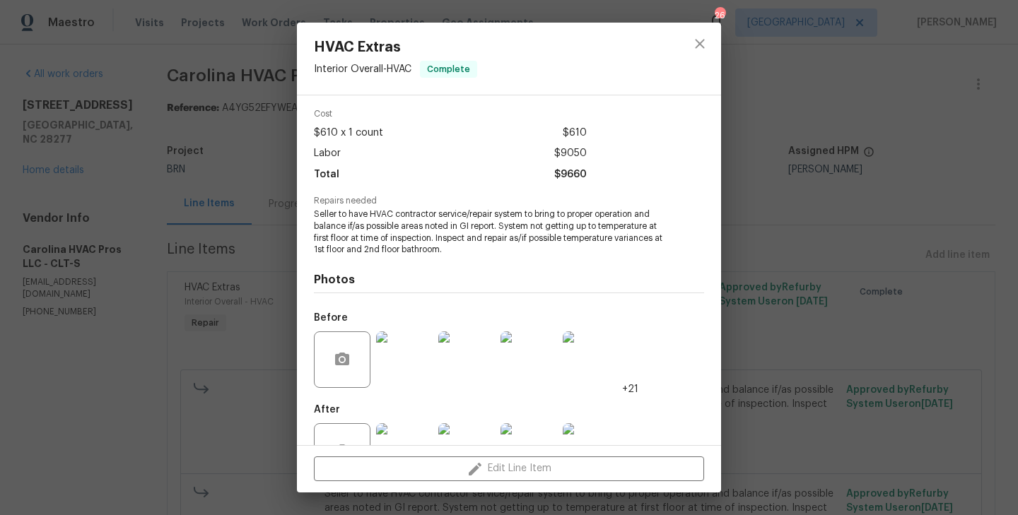
scroll to position [100, 0]
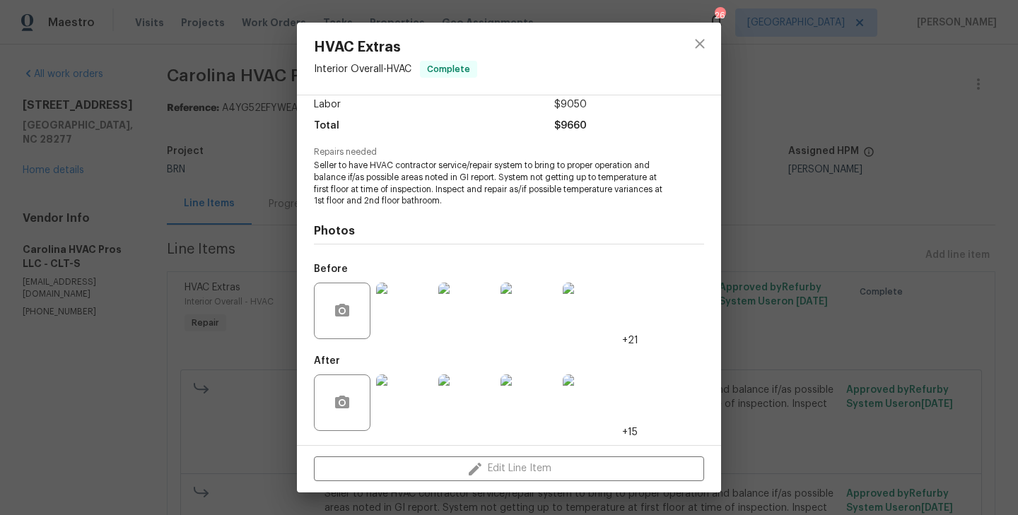
click at [411, 385] on img at bounding box center [404, 403] width 57 height 57
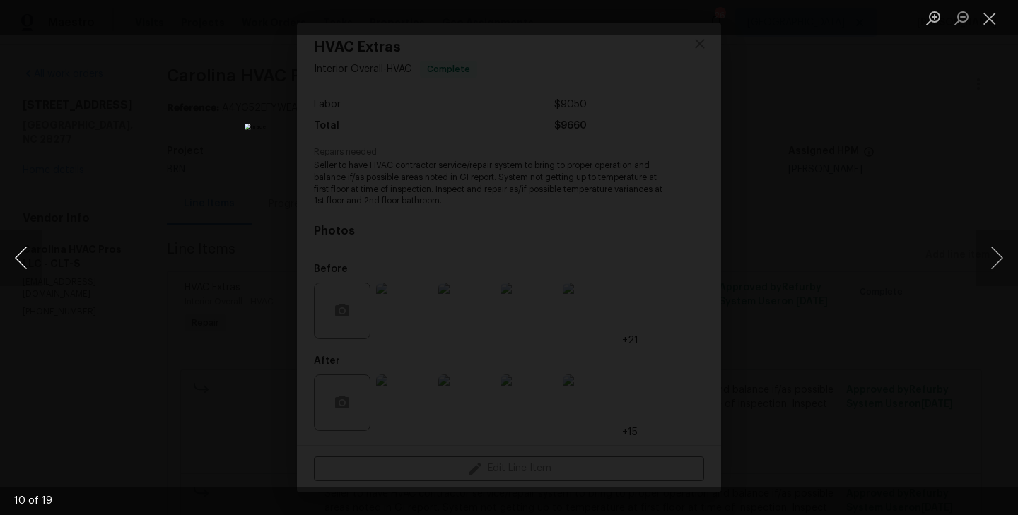
click at [23, 255] on button "Previous image" at bounding box center [21, 258] width 42 height 57
click at [238, 177] on div "Lightbox" at bounding box center [509, 257] width 1018 height 515
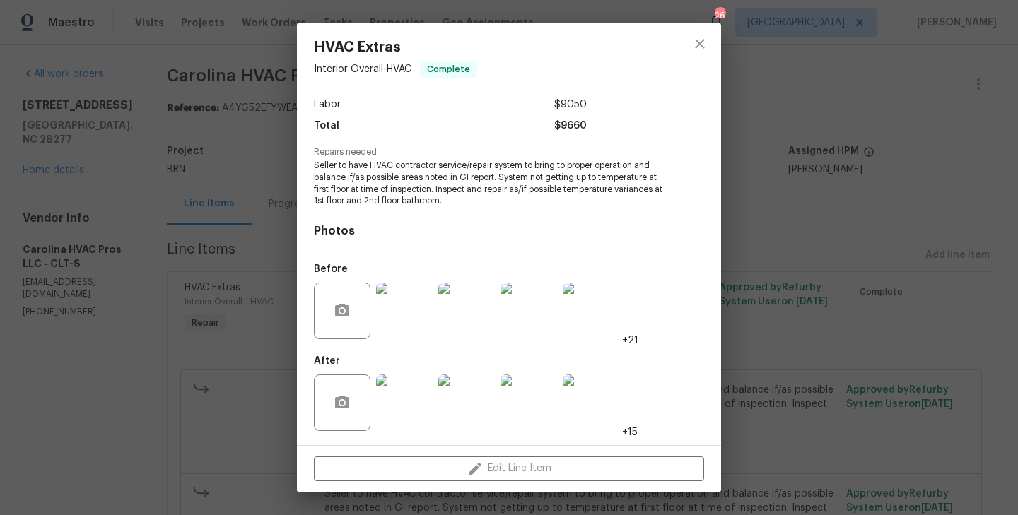
click at [238, 177] on div "HVAC Extras Interior Overall - HVAC Complete Vendor Carolina HVAC Pros LLC Acco…" at bounding box center [509, 257] width 1018 height 515
